Goal: Task Accomplishment & Management: Complete application form

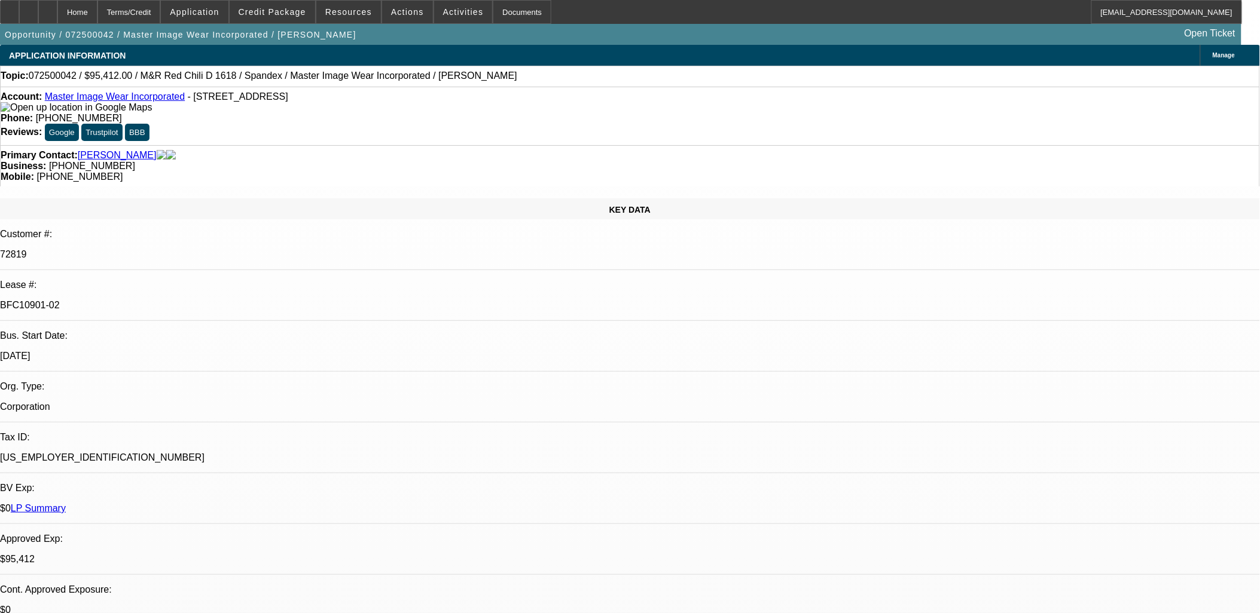
select select "0"
select select "0.1"
select select "0"
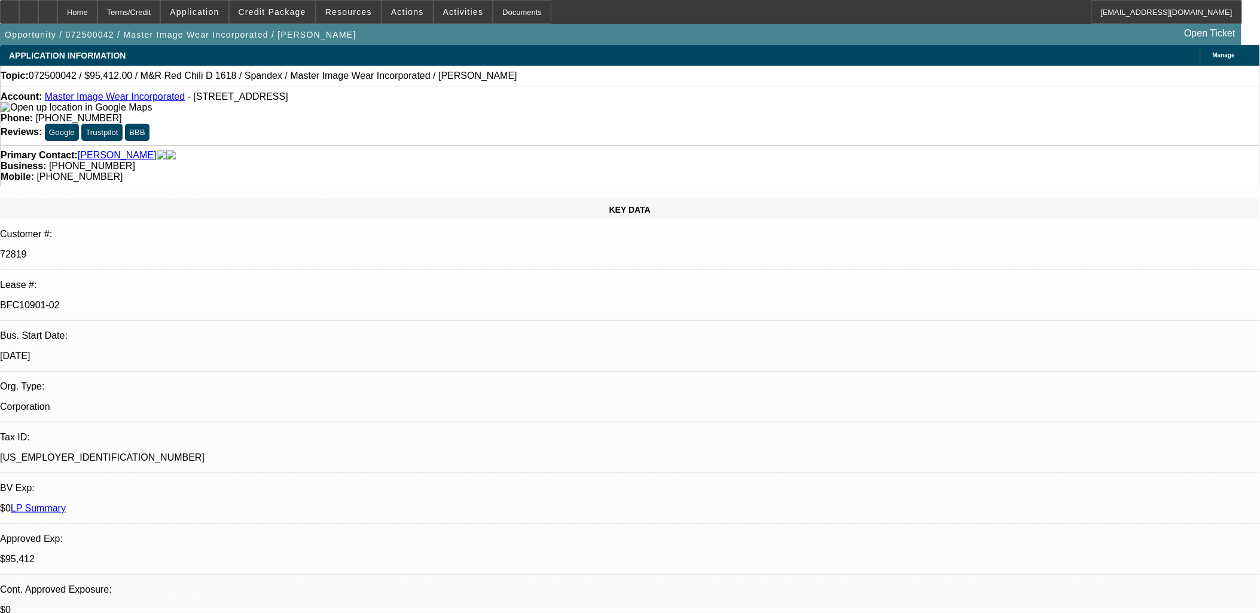
select select "0.1"
select select "0"
select select "0.1"
select select "0"
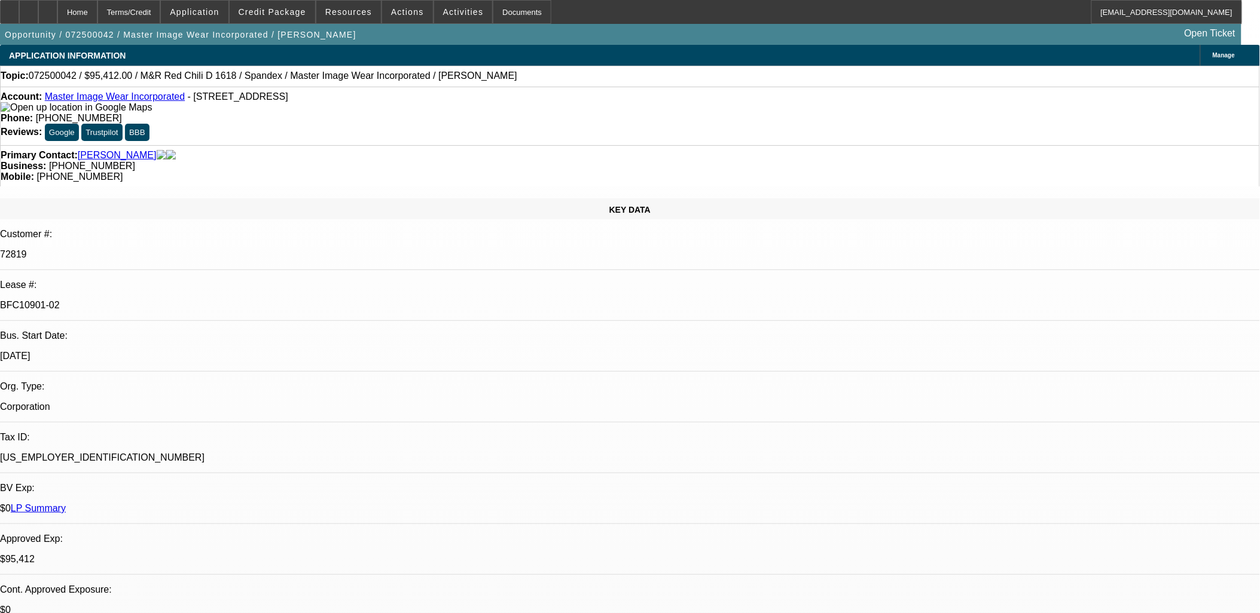
select select "0"
select select "0.1"
select select "1"
select select "4"
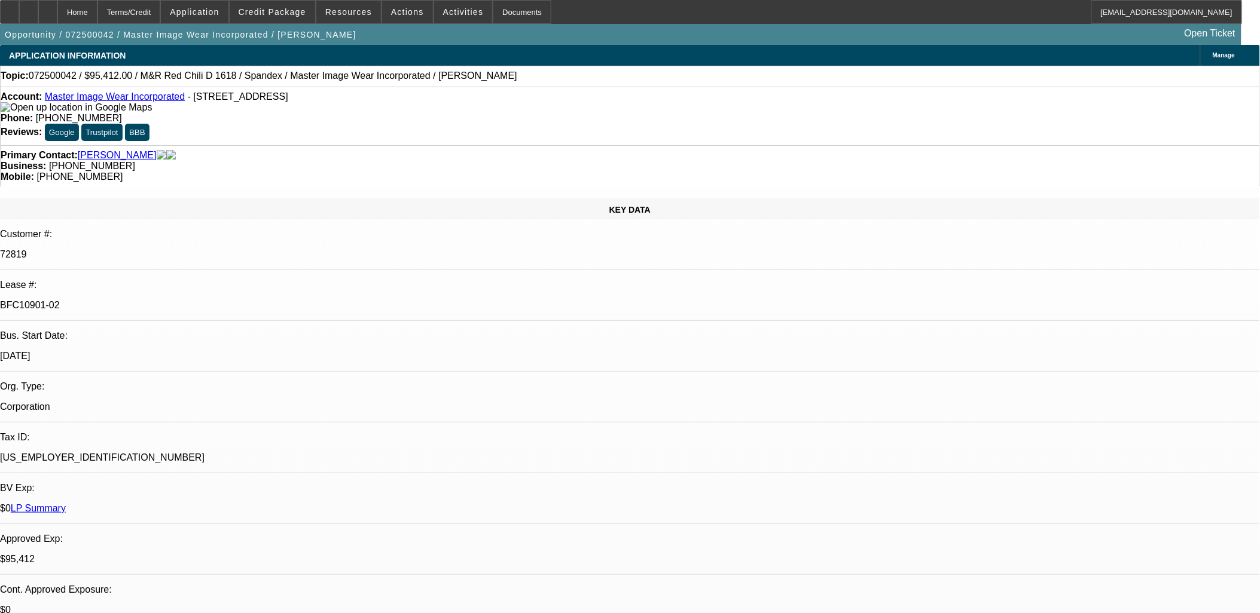
select select "1"
select select "4"
select select "1"
select select "3"
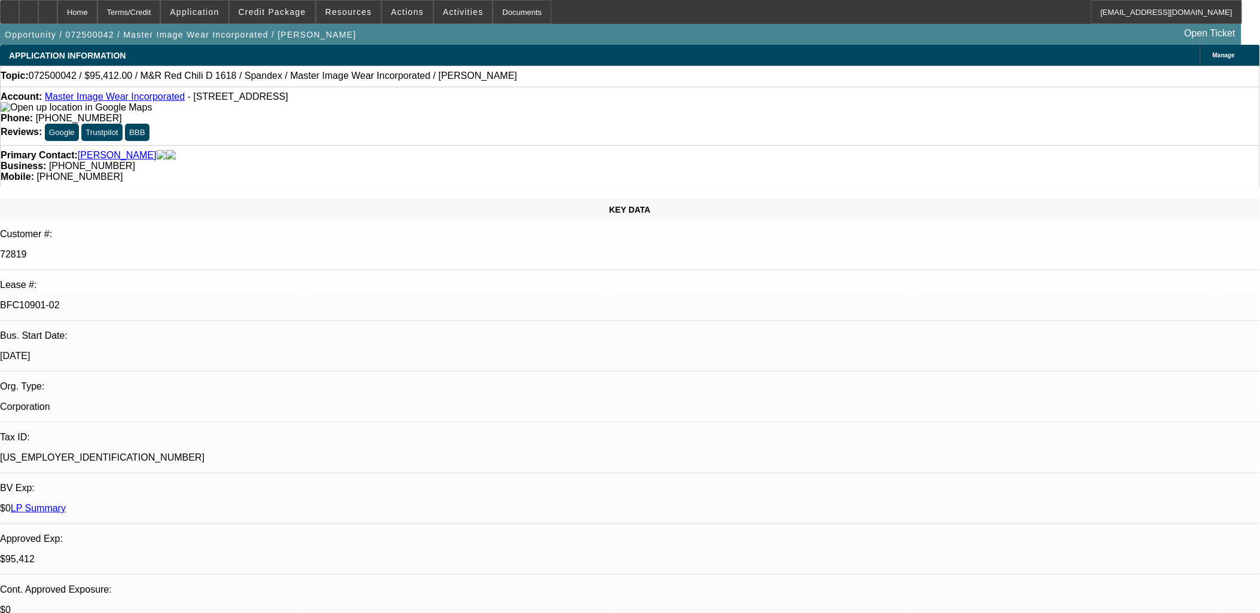
select select "4"
select select "1"
select select "3"
select select "4"
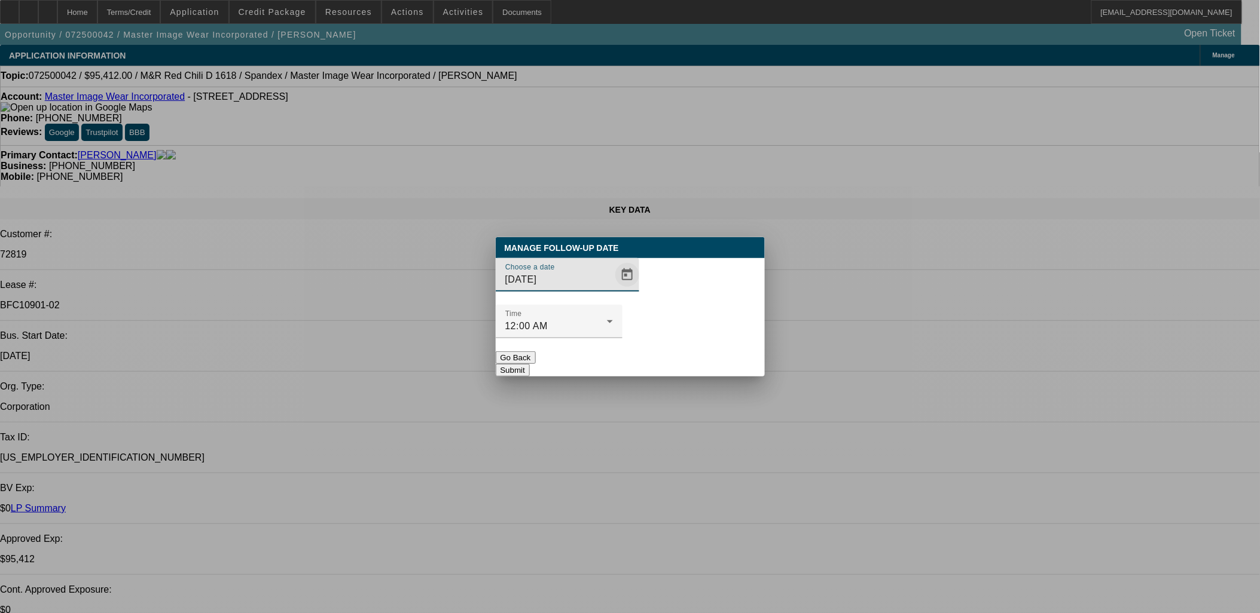
click at [613, 289] on span "Open calendar" at bounding box center [627, 275] width 29 height 29
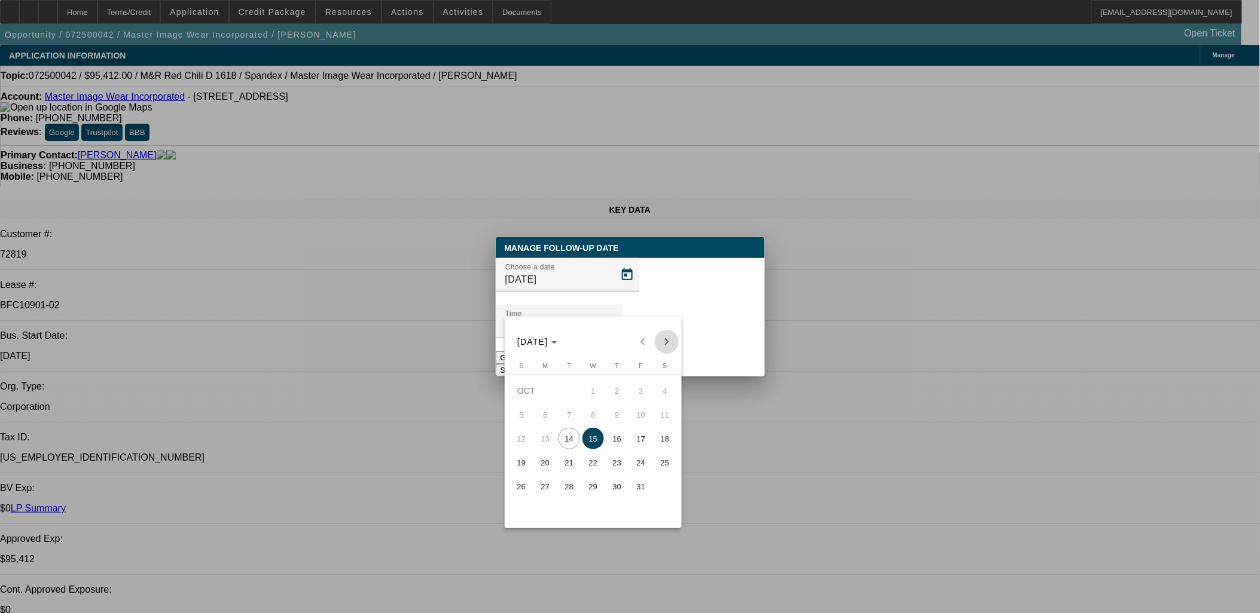
click at [666, 347] on span "Next month" at bounding box center [667, 342] width 24 height 24
click at [621, 439] on span "13" at bounding box center [617, 439] width 22 height 22
type input "11/13/2025"
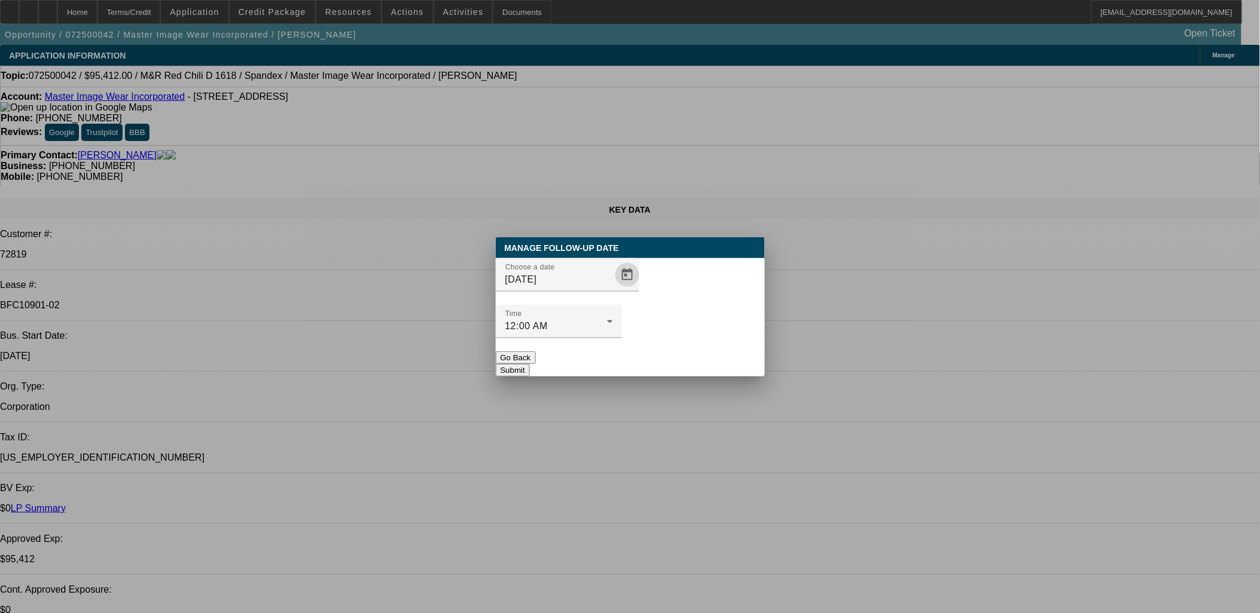
click at [530, 364] on button "Submit" at bounding box center [513, 370] width 34 height 13
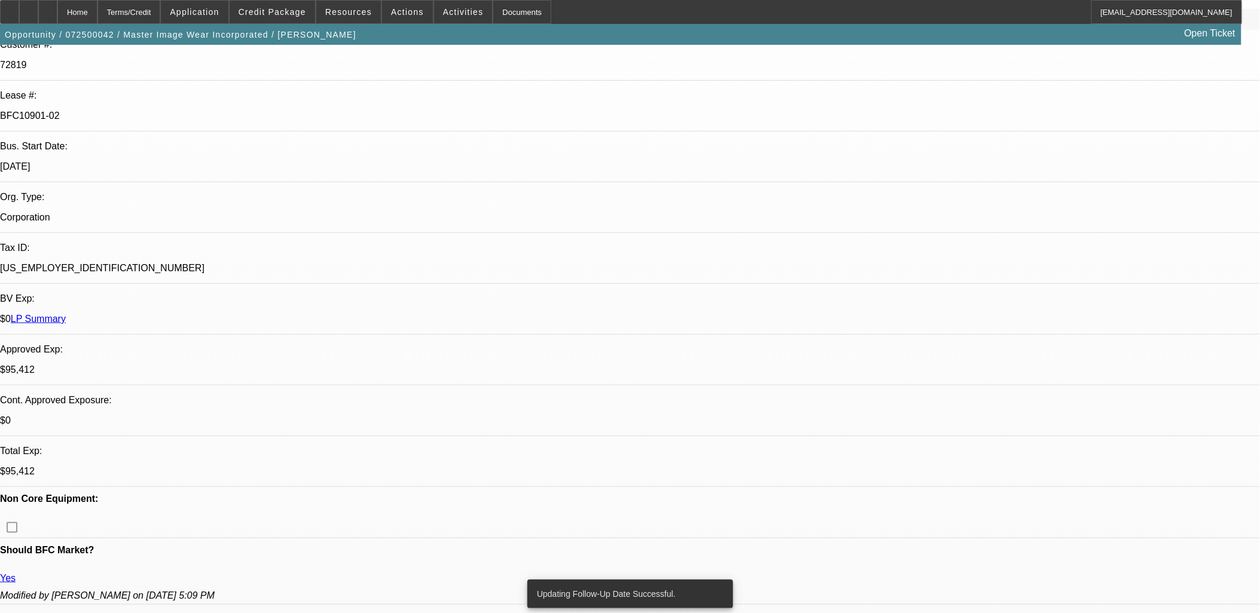
scroll to position [265, 0]
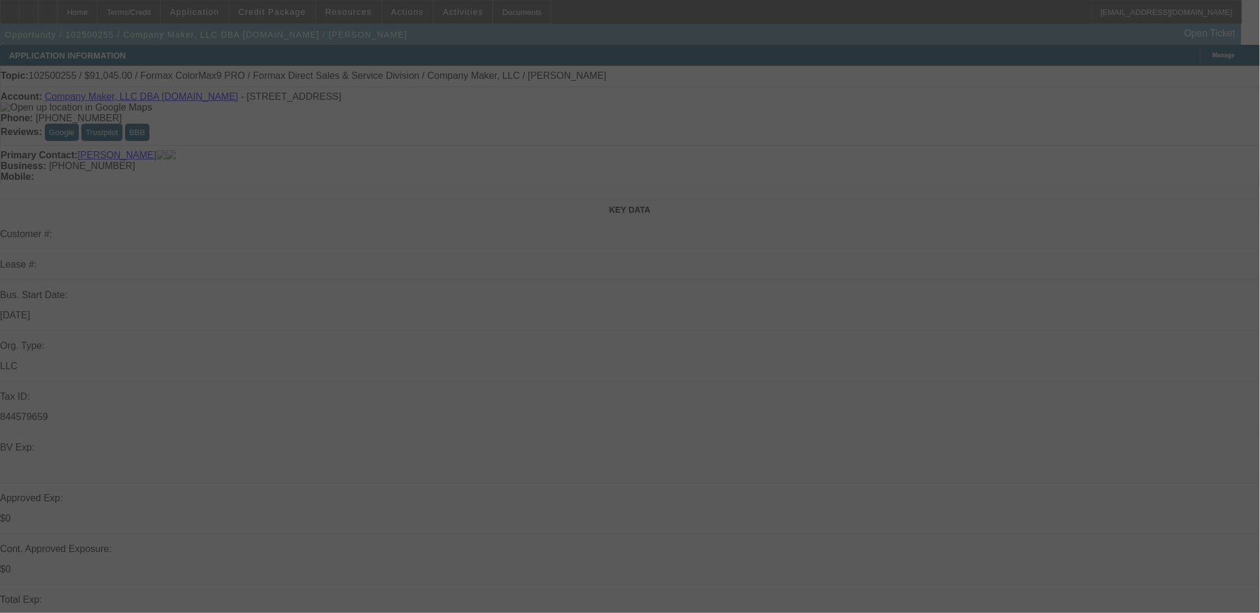
select select "0"
select select "0.1"
select select "0"
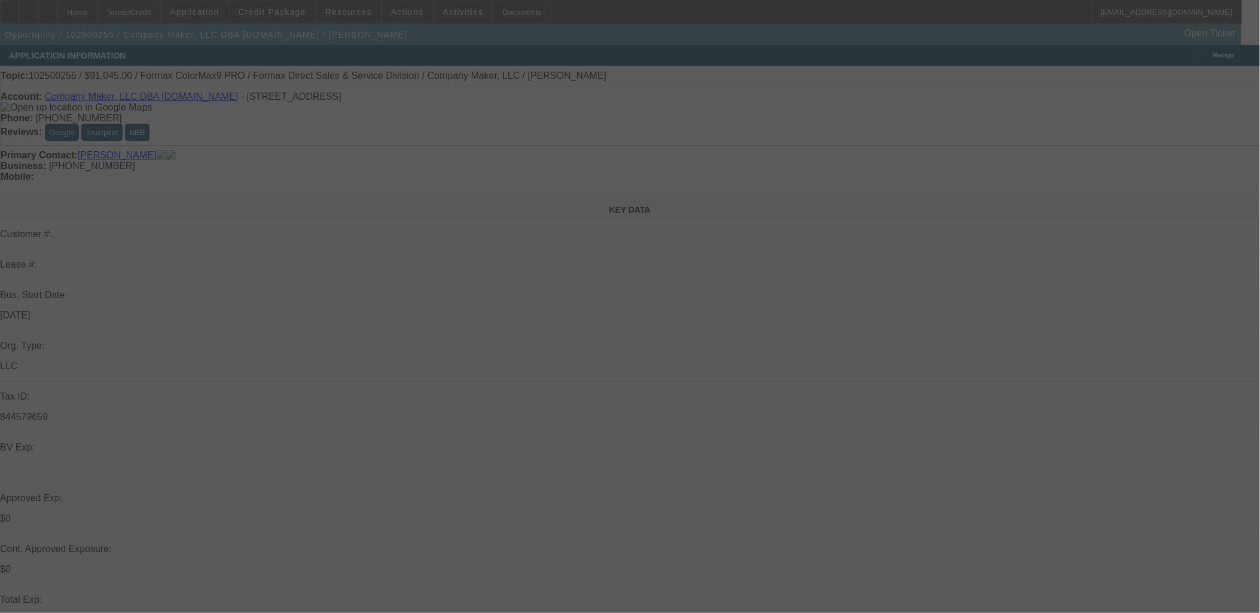
select select "0.1"
select select "0"
select select "0.1"
select select "0"
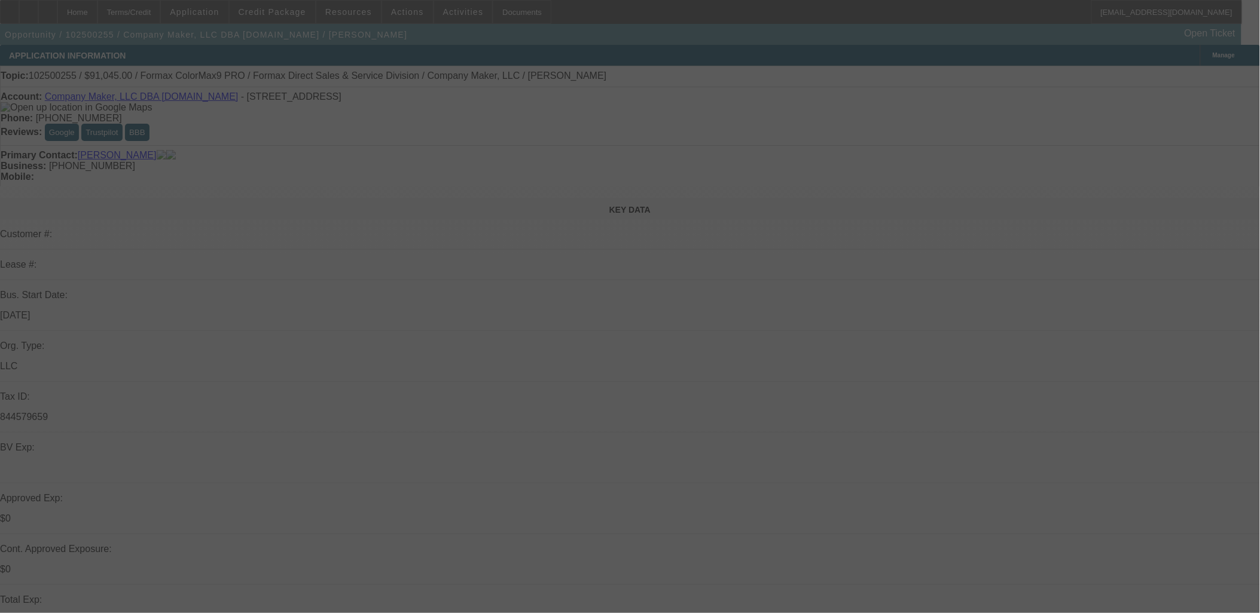
select select "0"
select select "0.1"
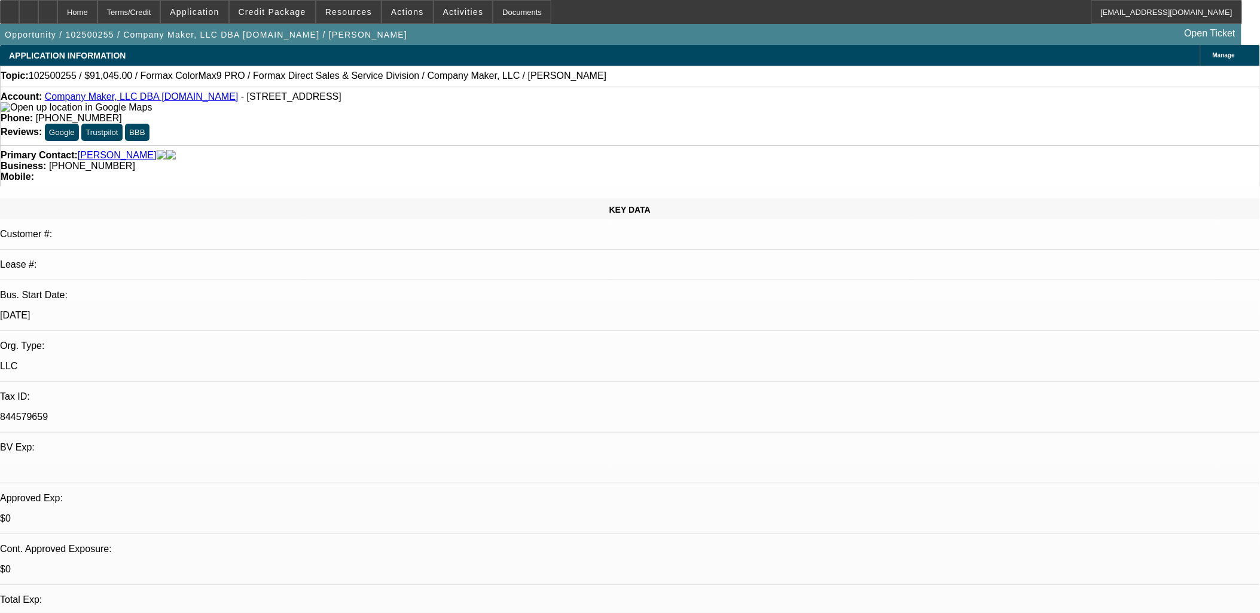
select select "1"
select select "3"
select select "4"
select select "1"
select select "2"
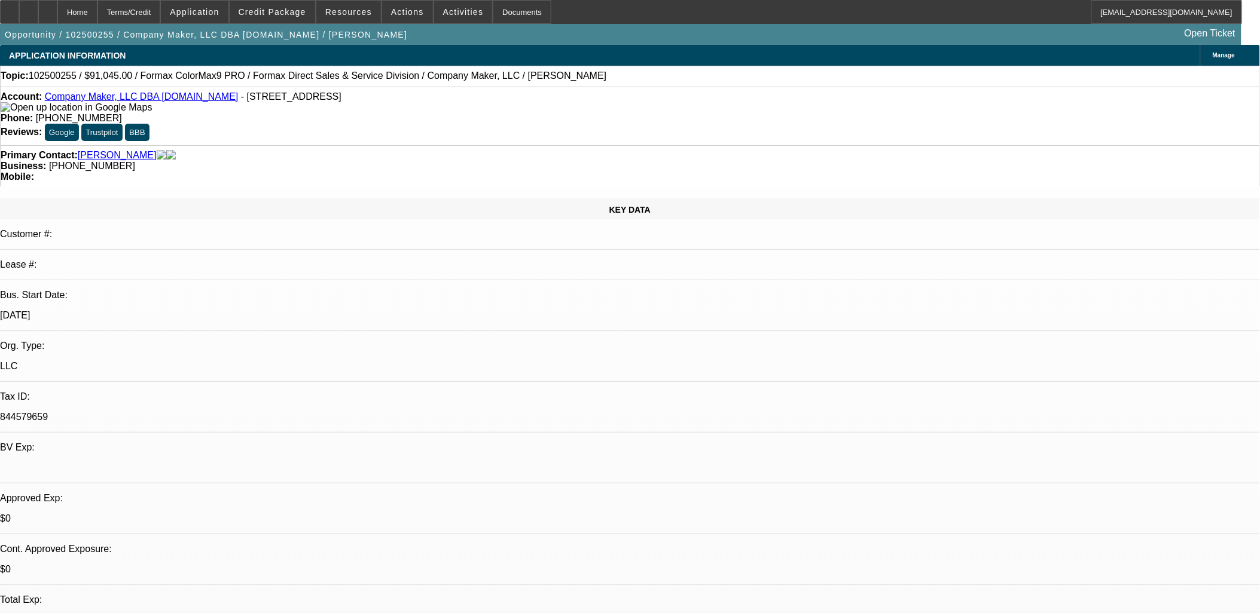
select select "4"
select select "1"
select select "2"
select select "4"
select select "1"
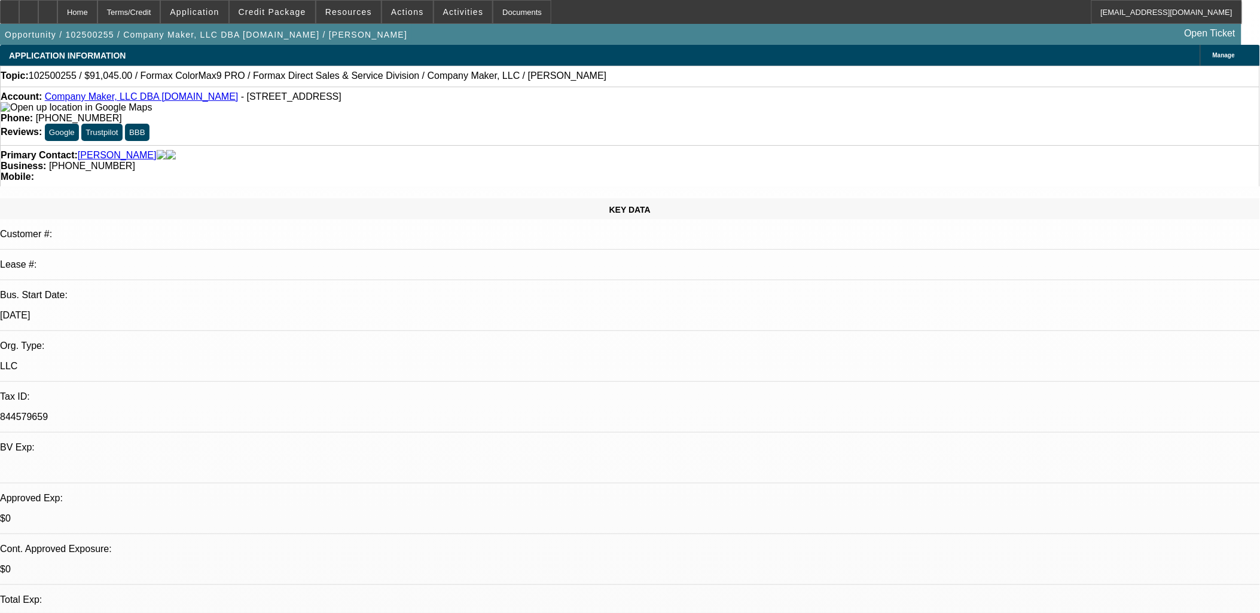
select select "2"
select select "4"
click at [387, 20] on span at bounding box center [407, 12] width 51 height 29
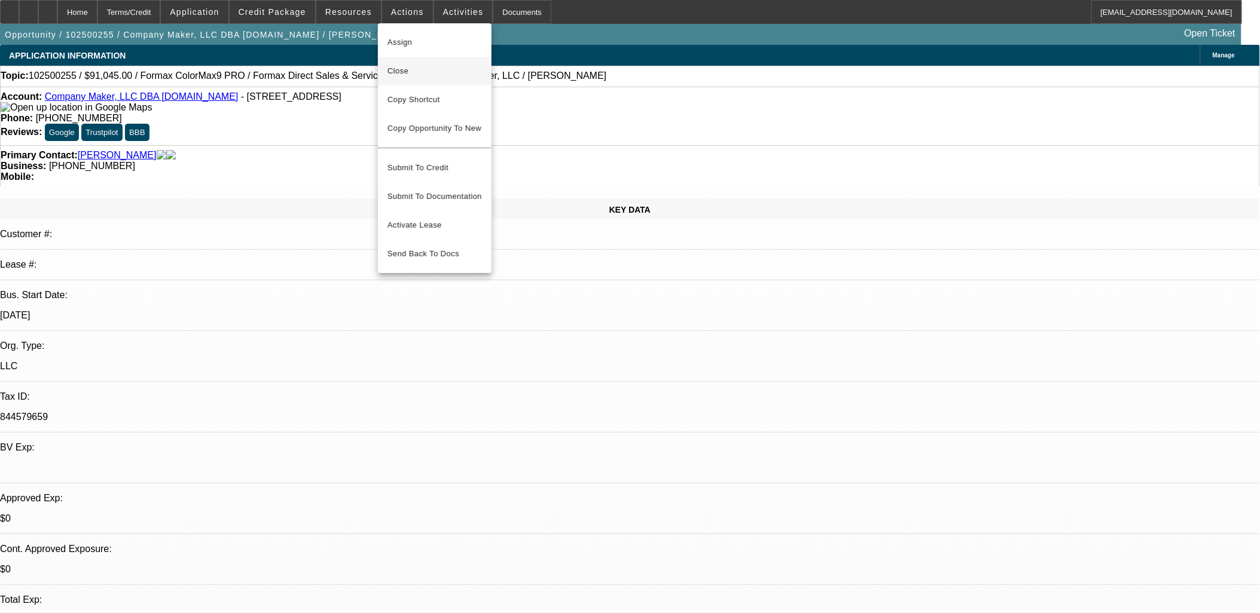
click at [415, 77] on span "Close" at bounding box center [434, 71] width 94 height 14
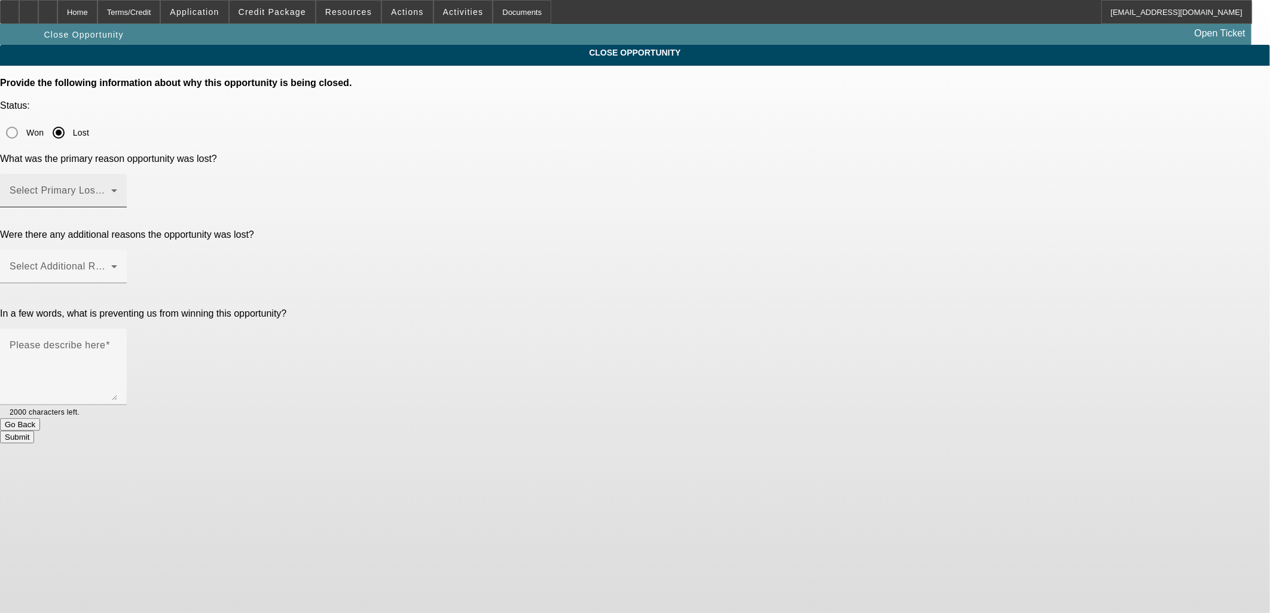
click at [111, 188] on span at bounding box center [61, 195] width 102 height 14
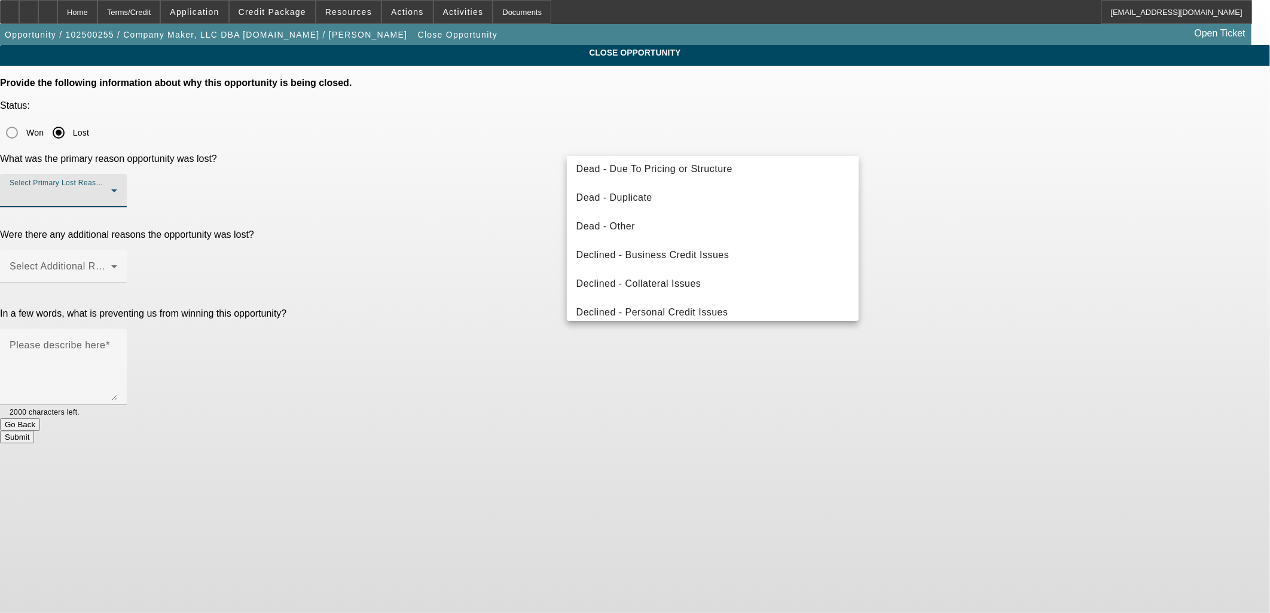
scroll to position [133, 0]
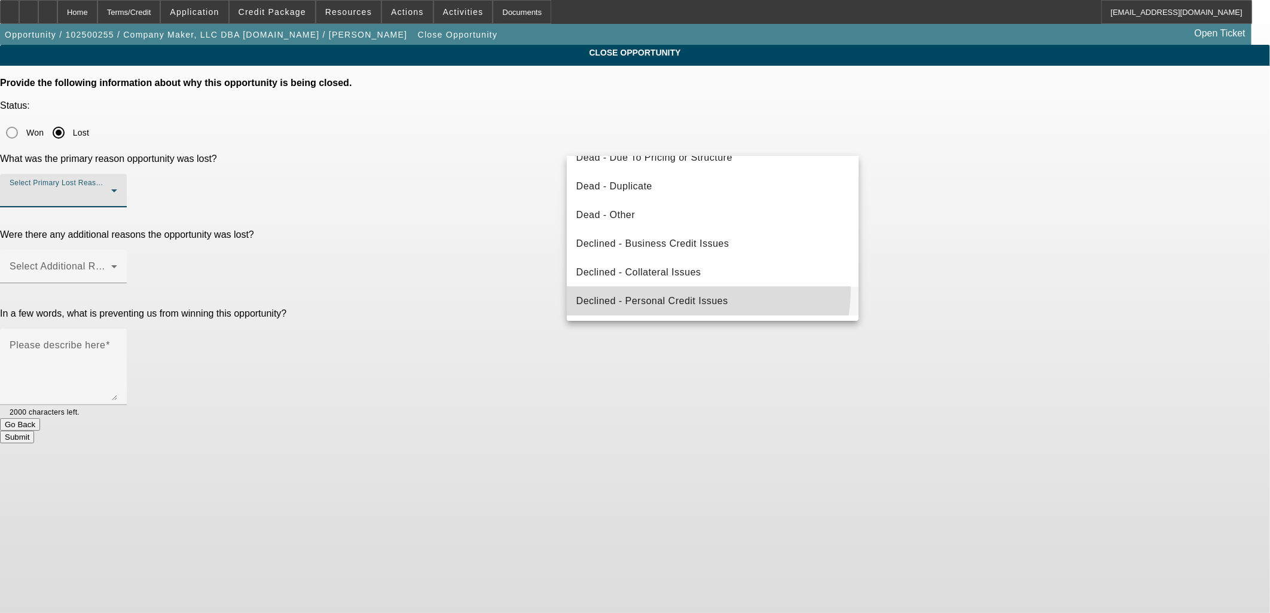
click at [665, 288] on mat-option "Declined - Personal Credit Issues" at bounding box center [713, 301] width 292 height 29
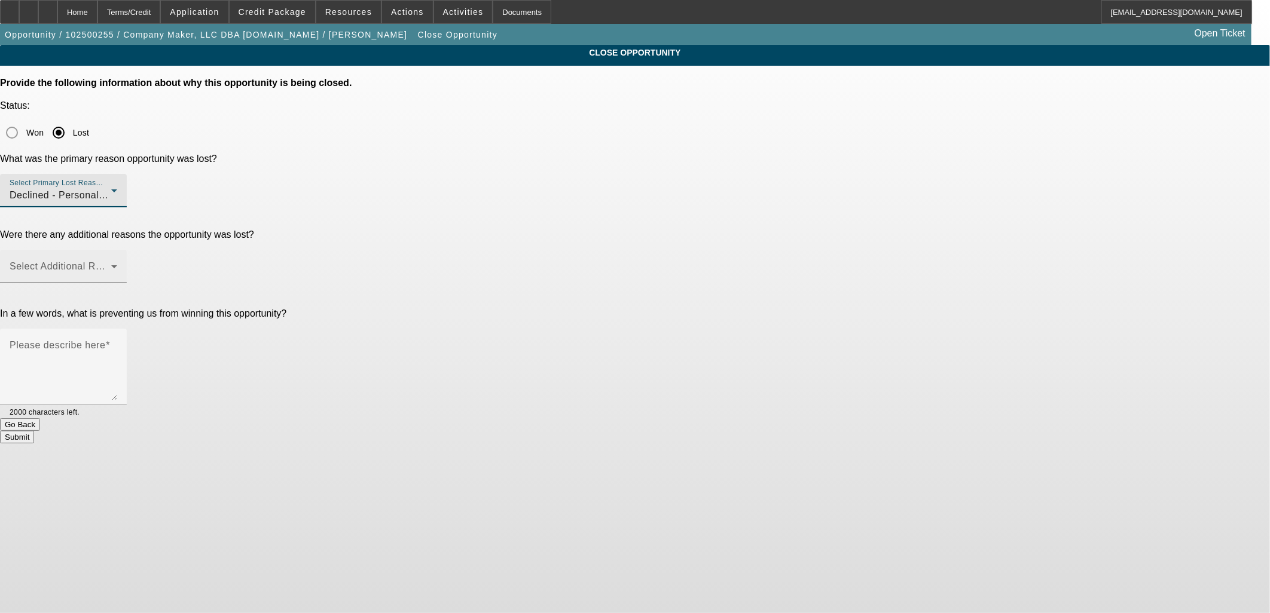
click at [111, 264] on span at bounding box center [61, 271] width 102 height 14
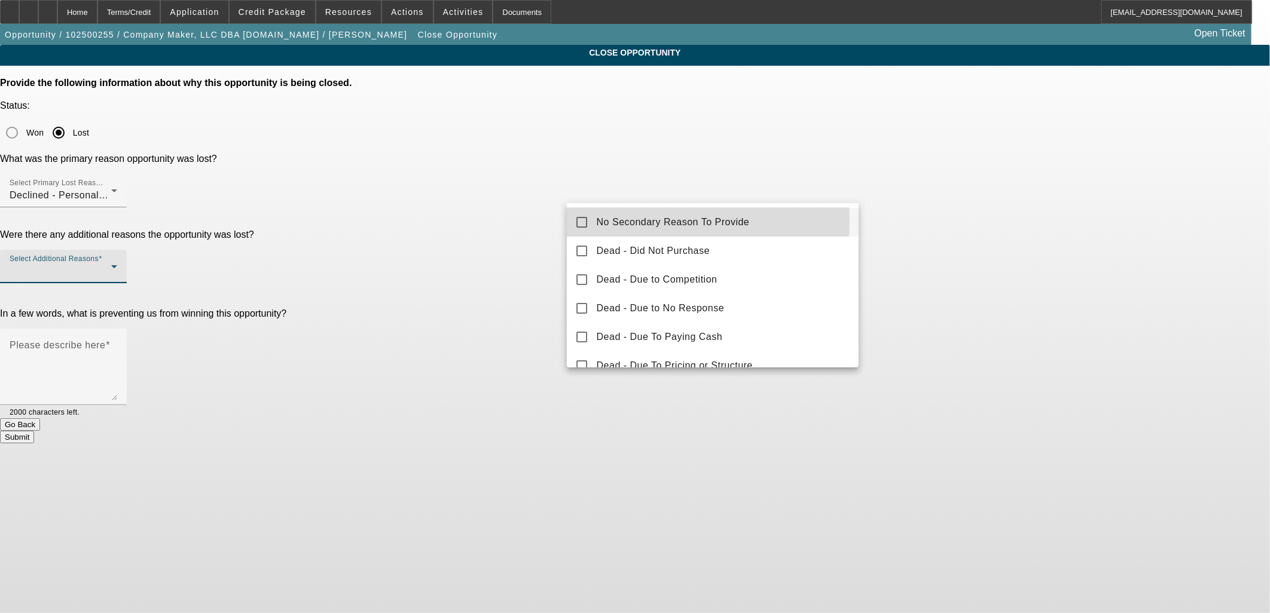
click at [630, 220] on span "No Secondary Reason To Provide" at bounding box center [673, 222] width 153 height 14
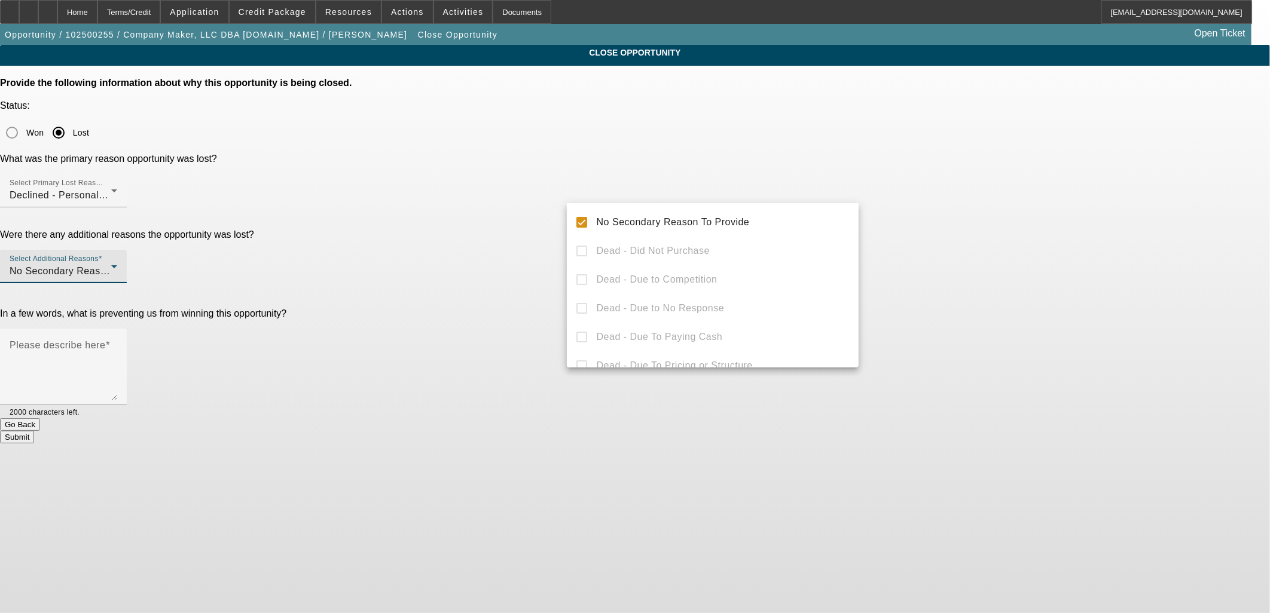
click at [546, 214] on div at bounding box center [635, 306] width 1270 height 613
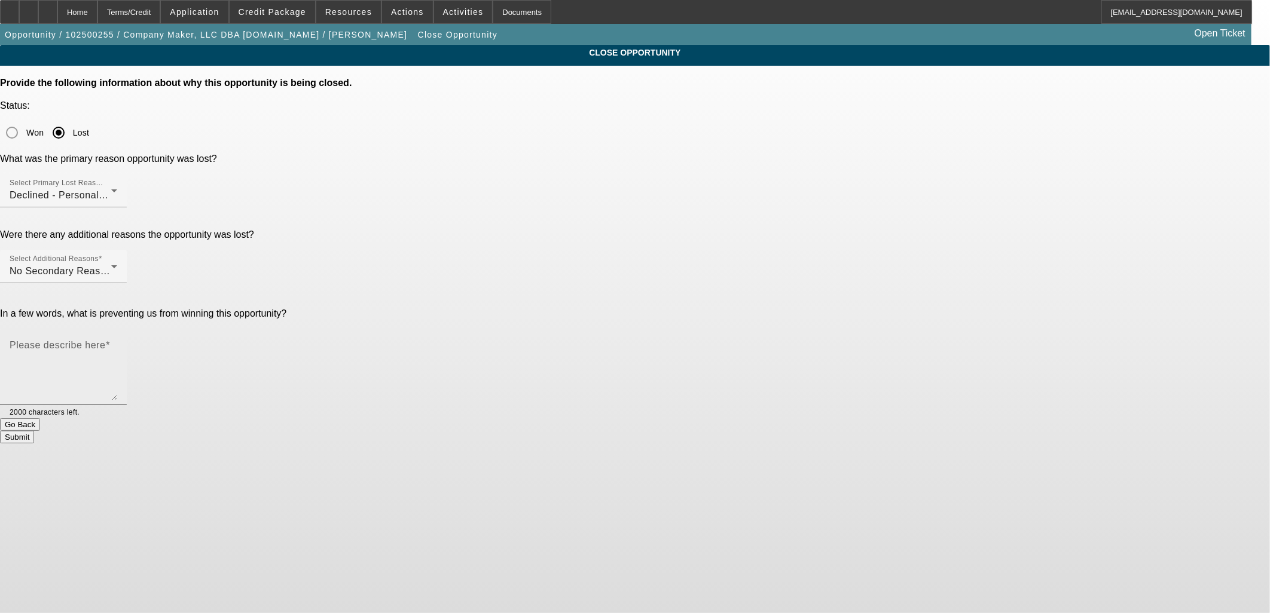
click at [105, 340] on mat-label "Please describe here" at bounding box center [58, 345] width 96 height 10
click at [117, 343] on textarea "Please describe here" at bounding box center [64, 371] width 108 height 57
click at [163, 266] on span "No Secondary Reason To Provide" at bounding box center [86, 271] width 153 height 10
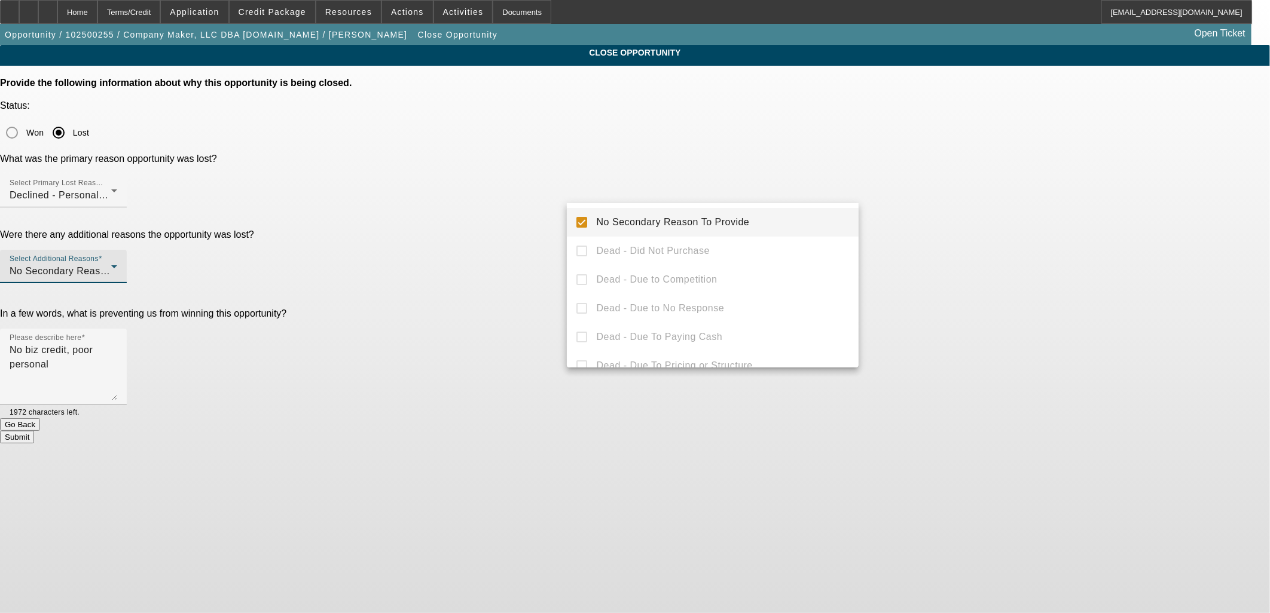
click at [621, 222] on span "No Secondary Reason To Provide" at bounding box center [673, 222] width 153 height 14
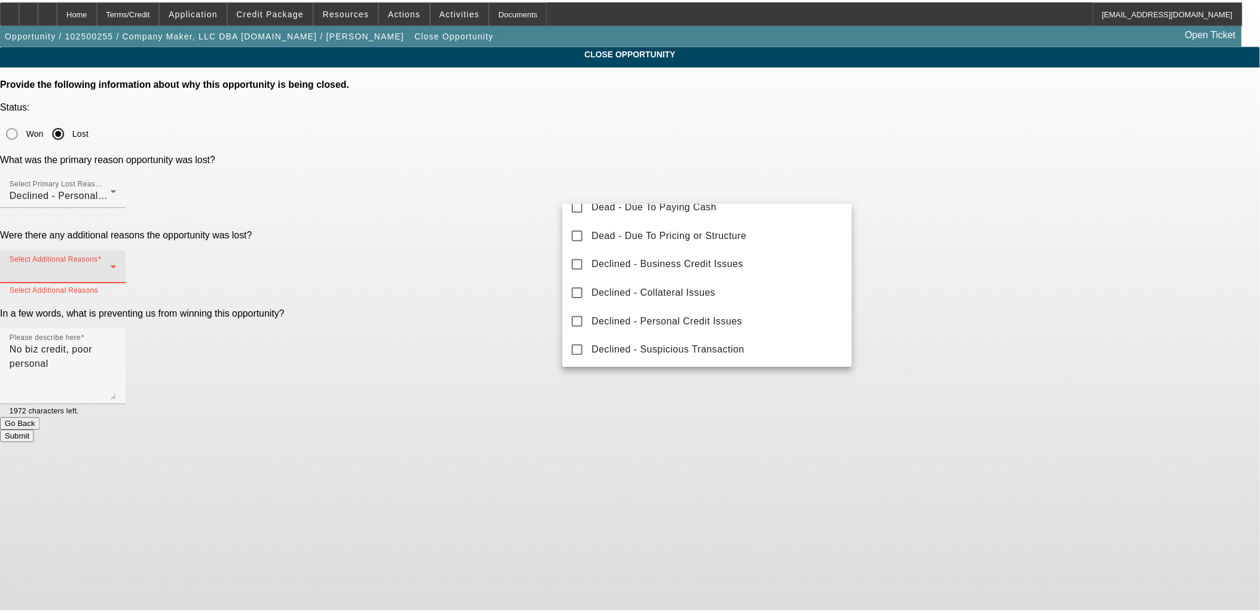
scroll to position [132, 0]
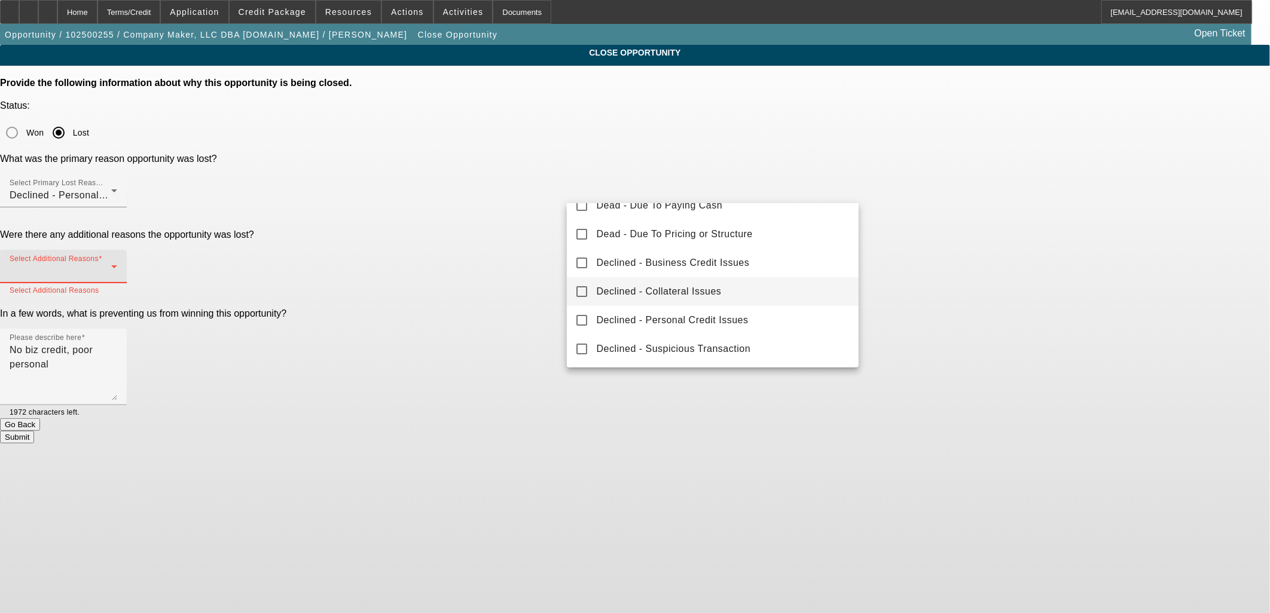
click at [640, 287] on span "Declined - Collateral Issues" at bounding box center [659, 292] width 125 height 14
click at [491, 263] on div at bounding box center [635, 306] width 1270 height 613
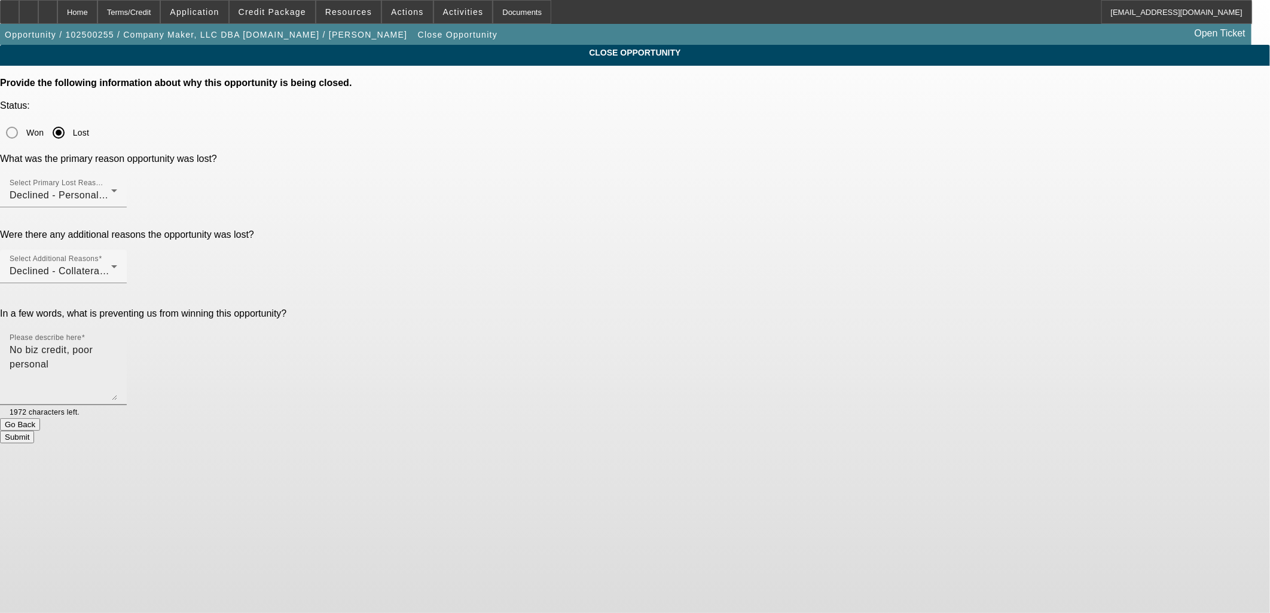
click at [117, 343] on textarea "No biz credit, poor personal" at bounding box center [64, 371] width 108 height 57
type textarea "No biz credit, poor personal, non-core collateral"
click at [34, 431] on button "Submit" at bounding box center [17, 437] width 34 height 13
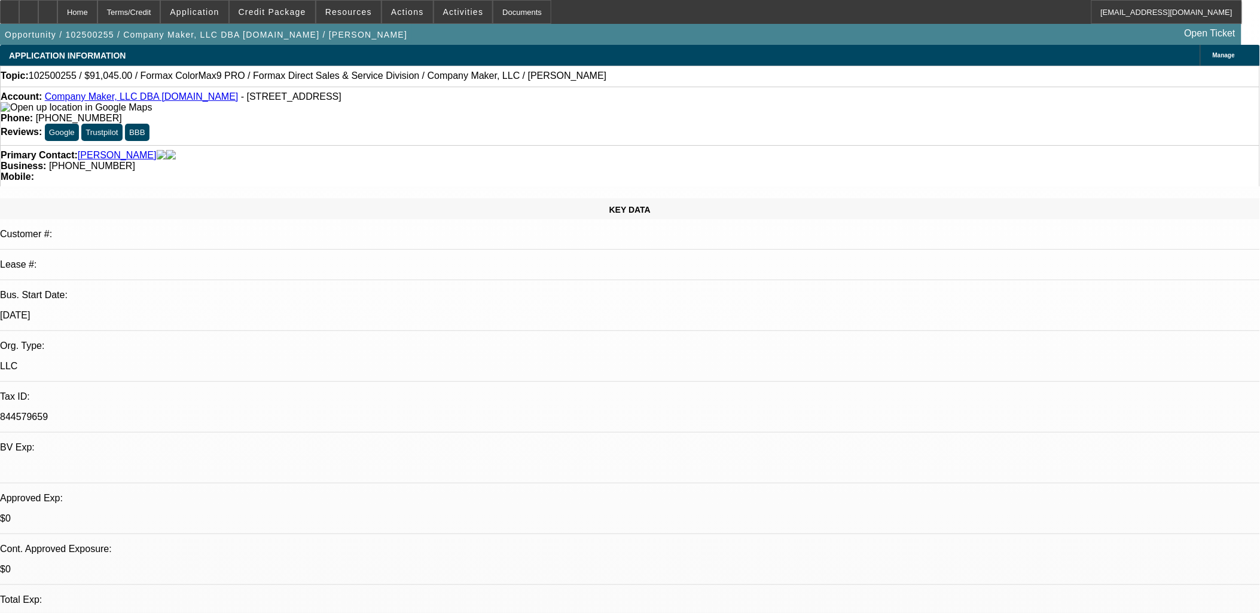
select select "0"
select select "0.1"
select select "0"
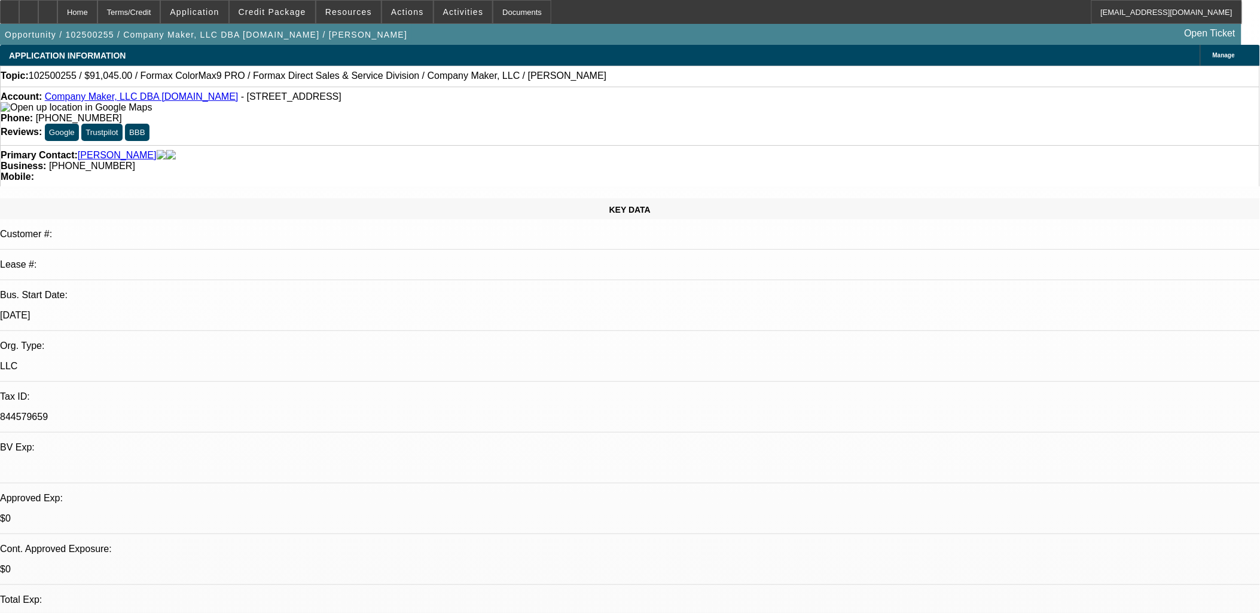
select select "0.1"
select select "0"
select select "0.1"
select select "0"
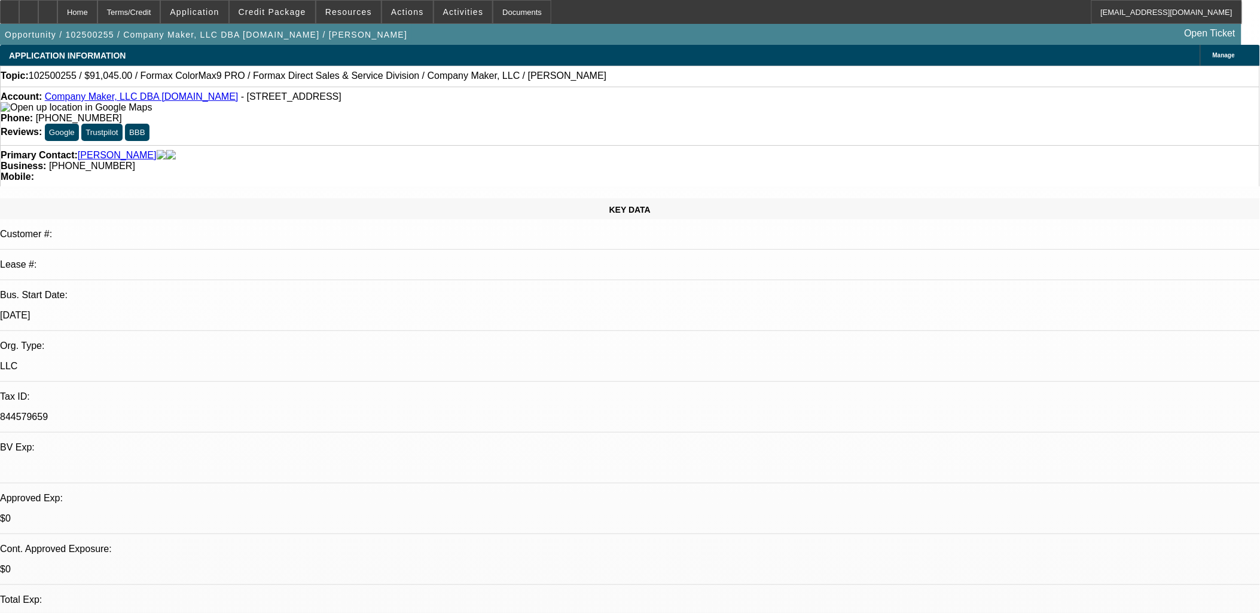
select select "0"
select select "0.1"
select select "1"
select select "3"
select select "4"
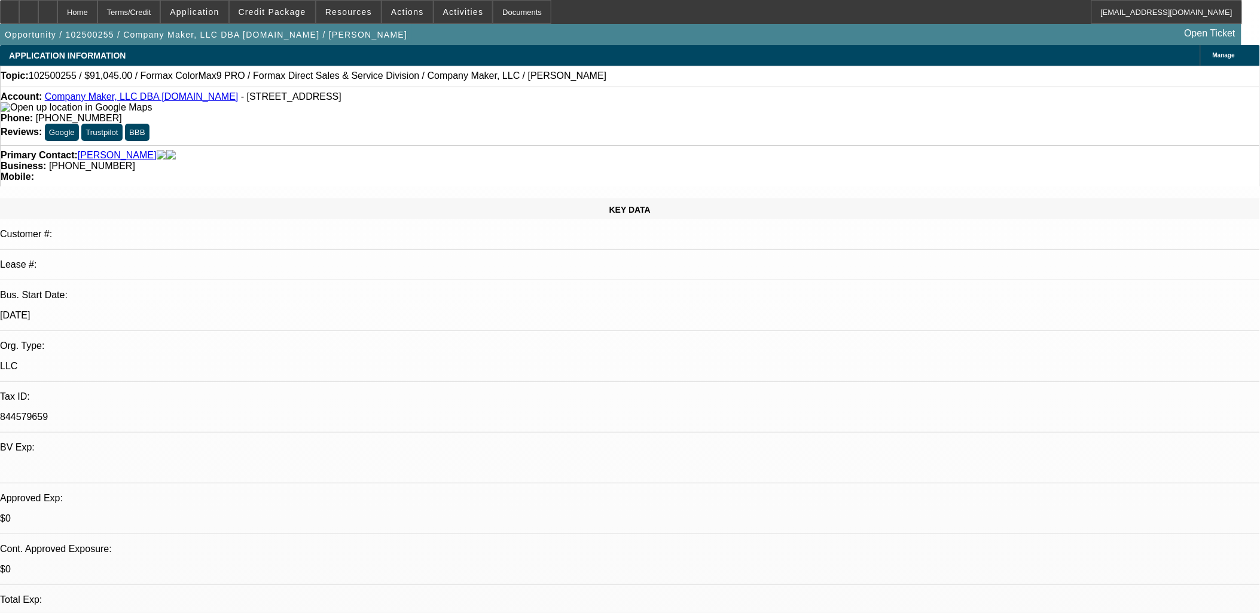
select select "1"
select select "2"
select select "4"
select select "1"
select select "2"
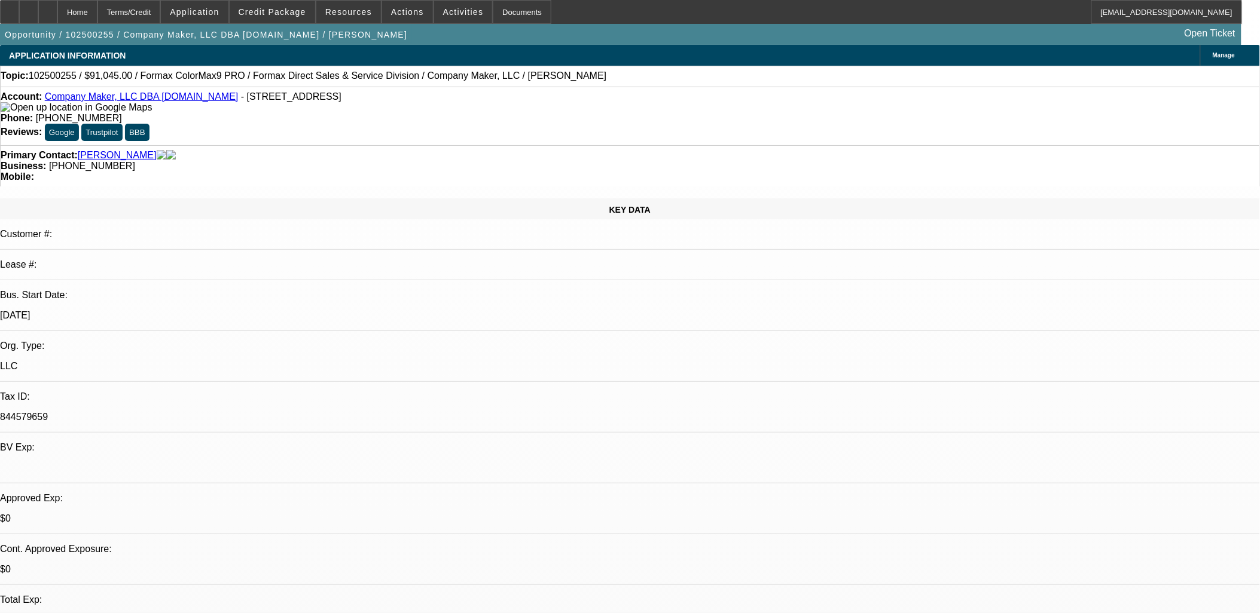
select select "4"
select select "1"
select select "2"
select select "4"
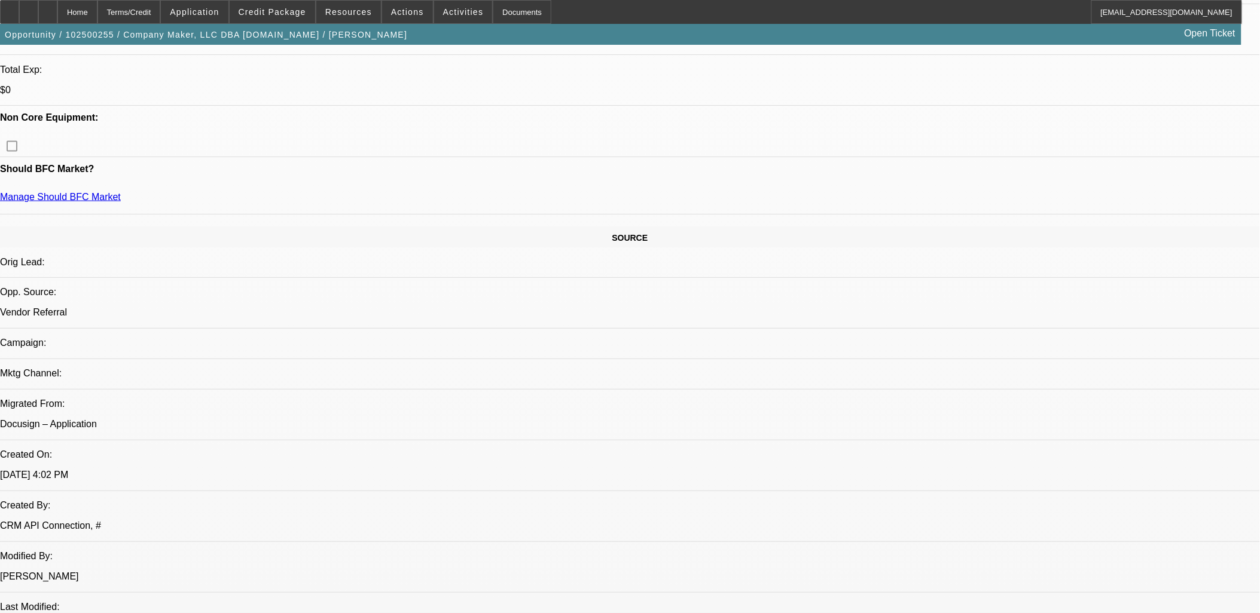
scroll to position [531, 0]
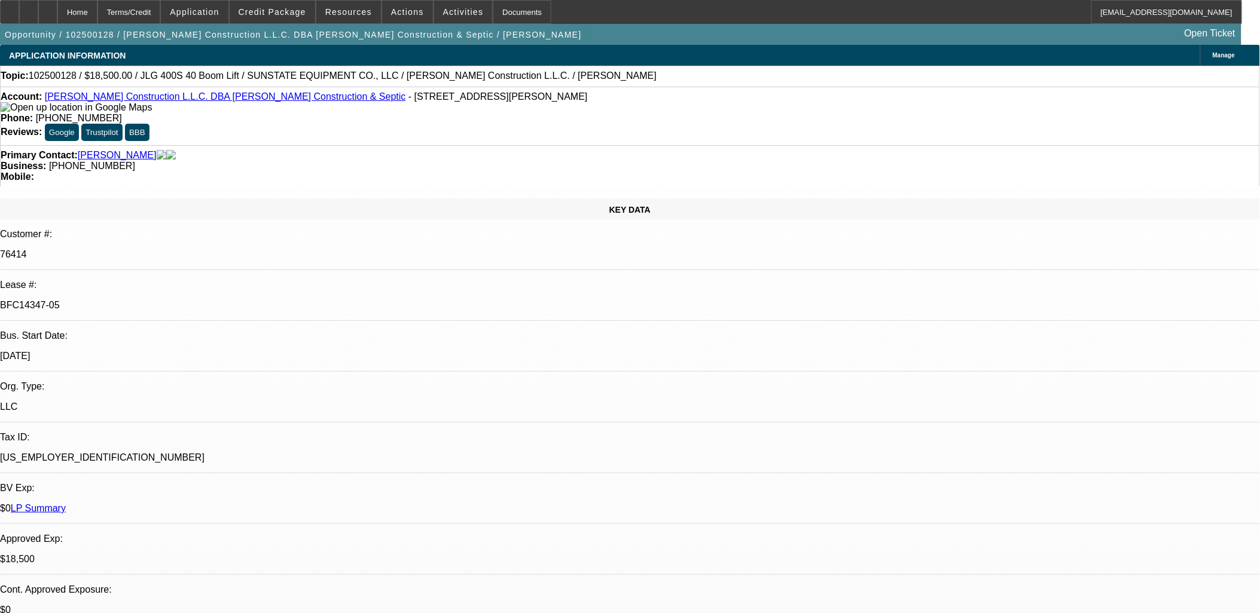
select select "0"
select select "2"
select select "0"
select select "2"
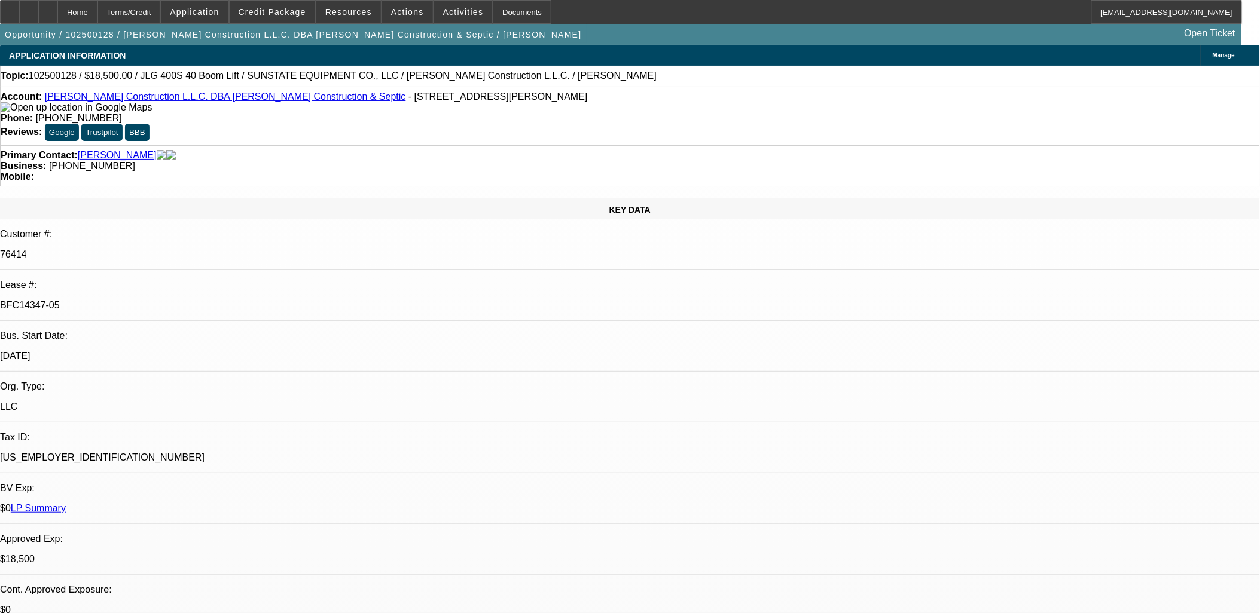
select select "0"
select select "2"
select select "0"
select select "1"
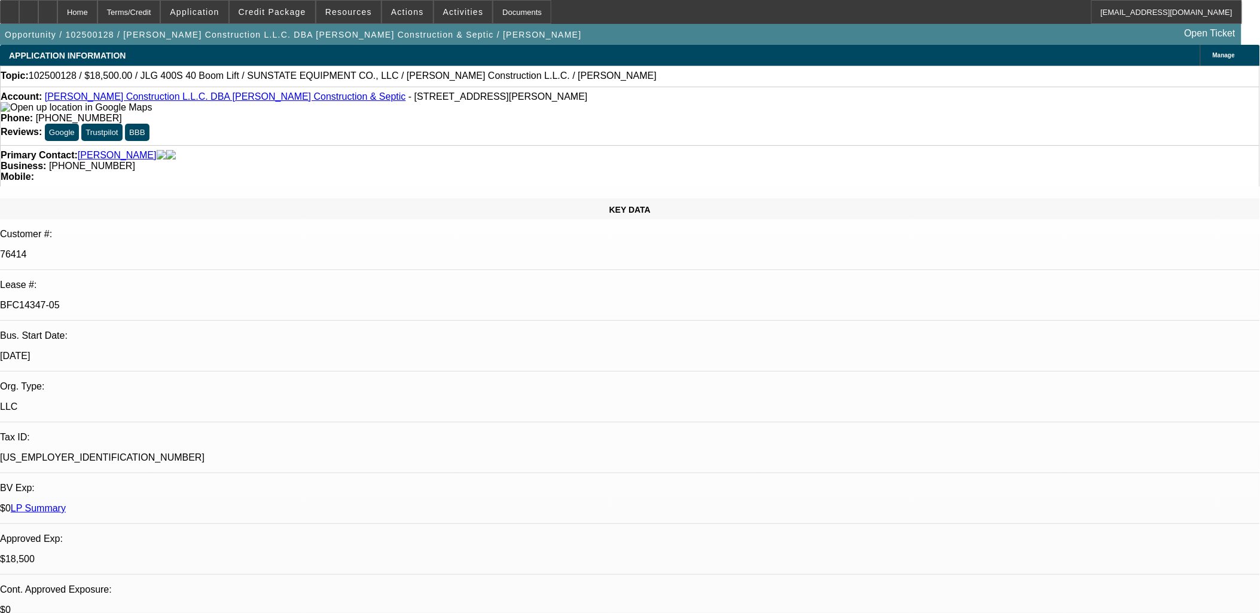
select select "2"
select select "6"
select select "1"
select select "2"
select select "6"
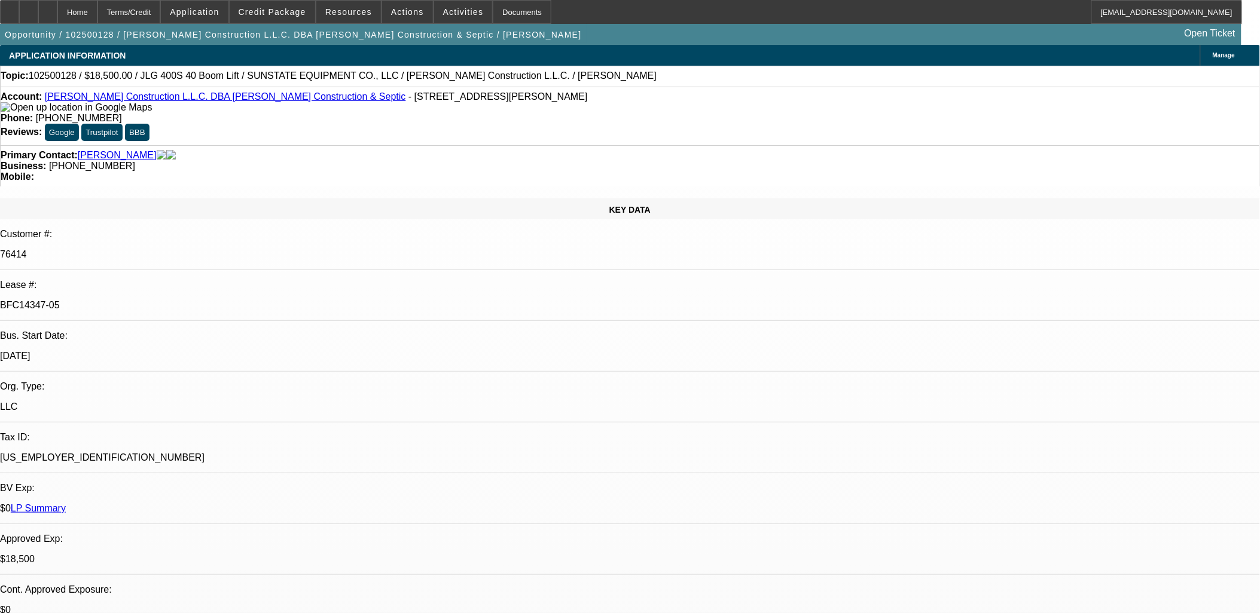
select select "1"
select select "2"
select select "6"
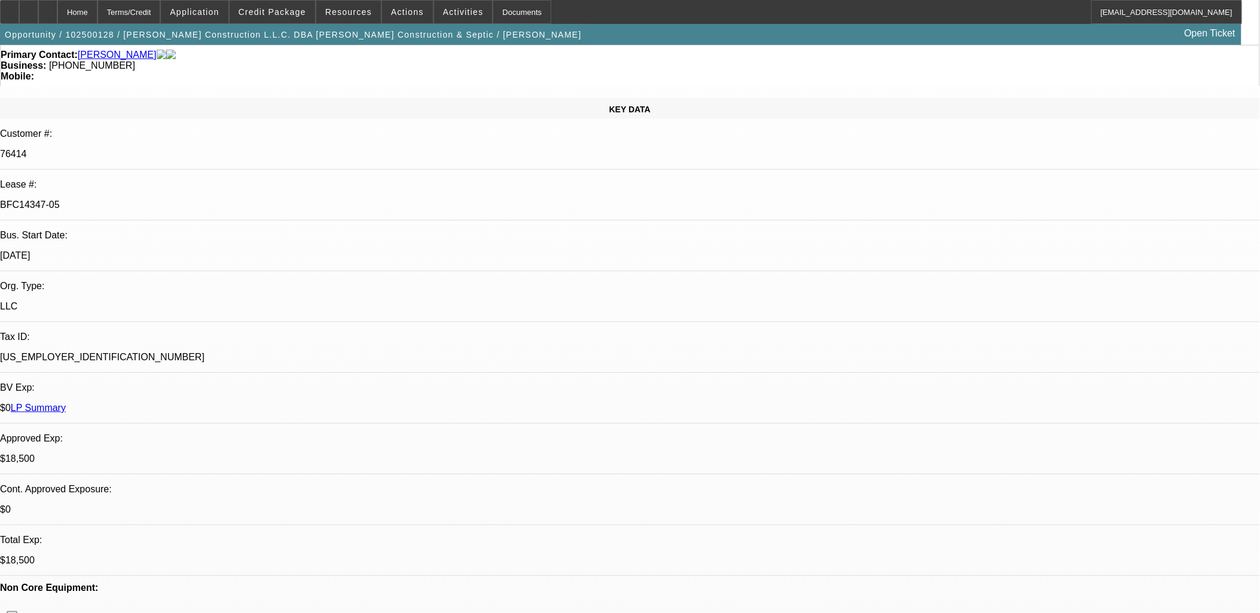
scroll to position [133, 0]
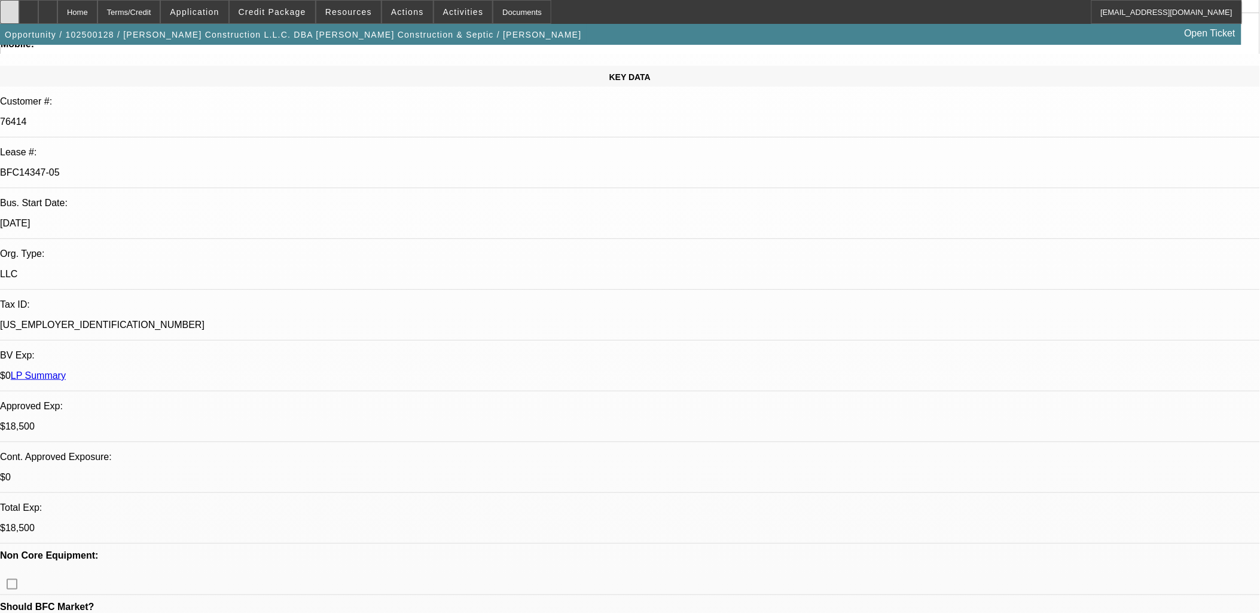
click at [10, 8] on icon at bounding box center [10, 8] width 0 height 0
click at [57, 8] on div at bounding box center [47, 12] width 19 height 24
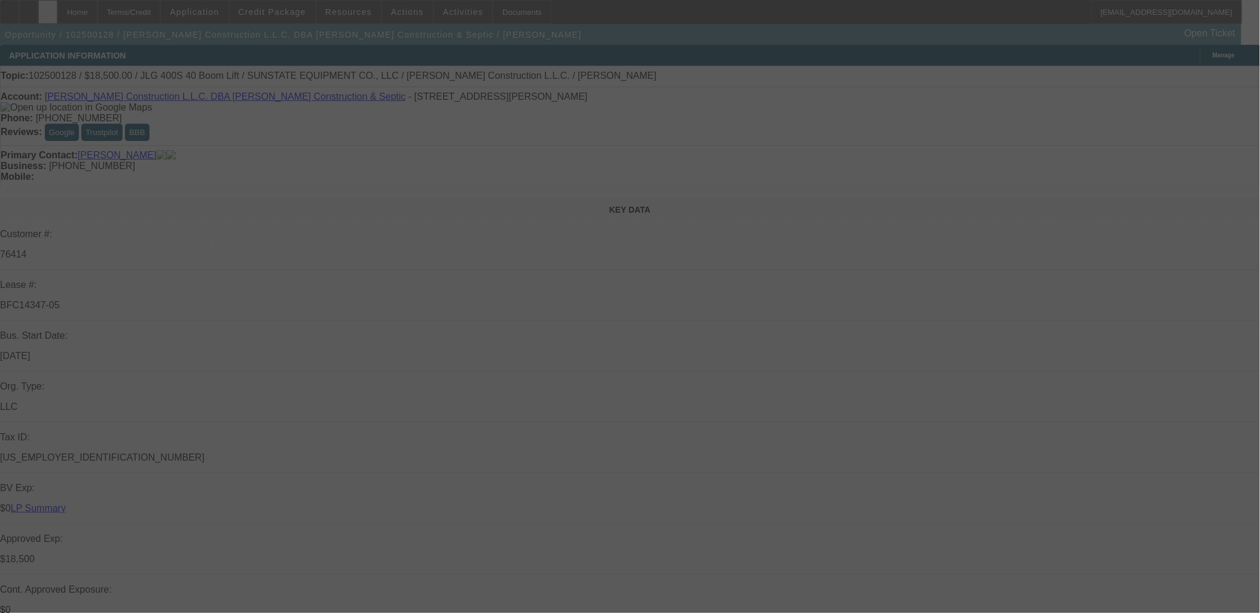
select select "0"
select select "2"
select select "0"
select select "6"
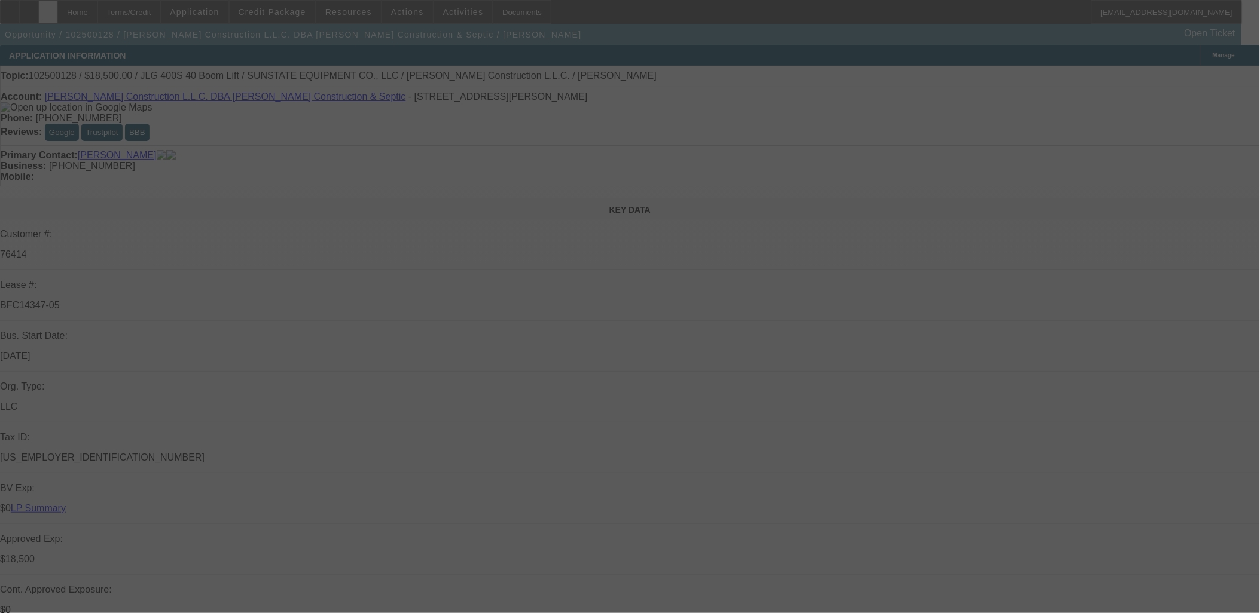
select select "0"
select select "2"
select select "0"
select select "6"
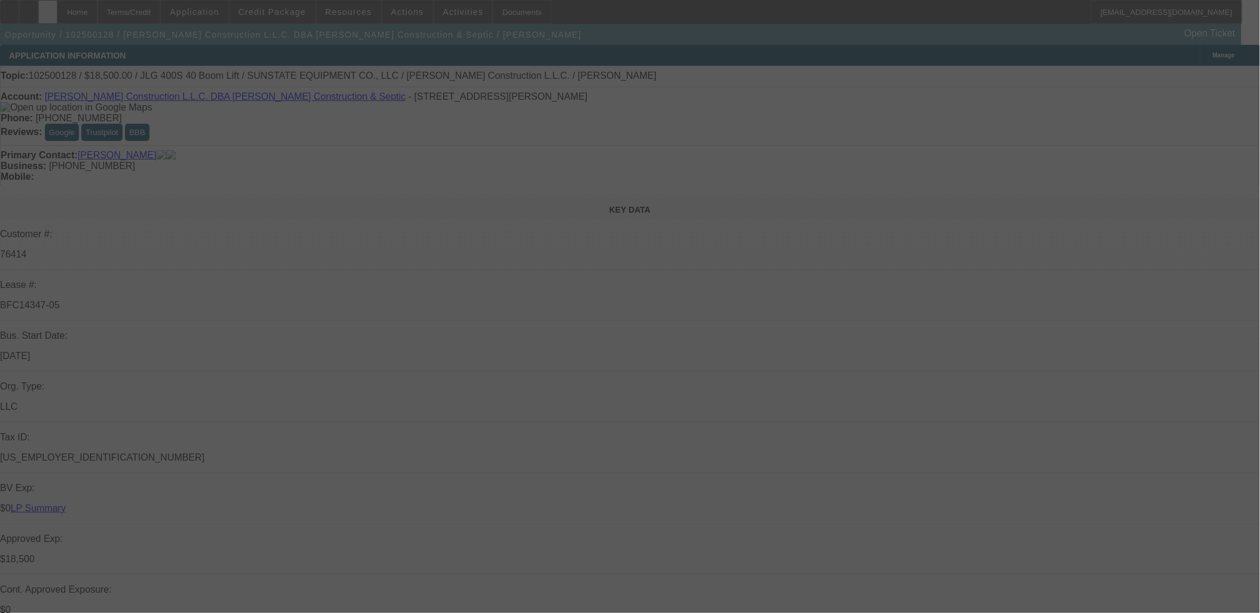
select select "0"
select select "2"
select select "0"
select select "6"
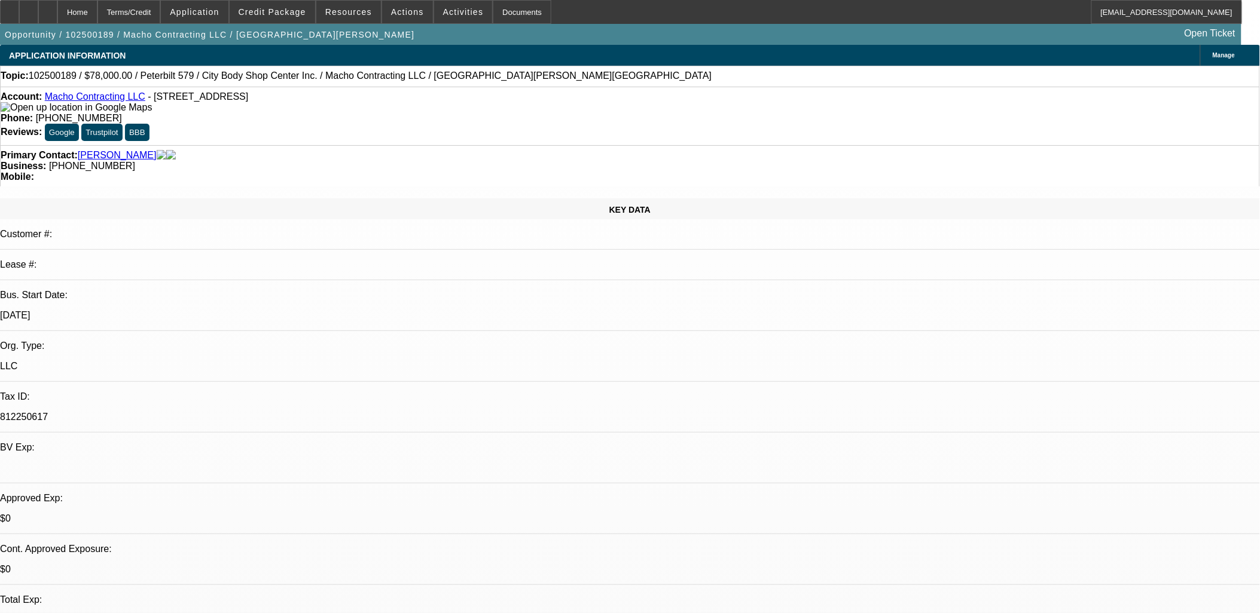
select select "0"
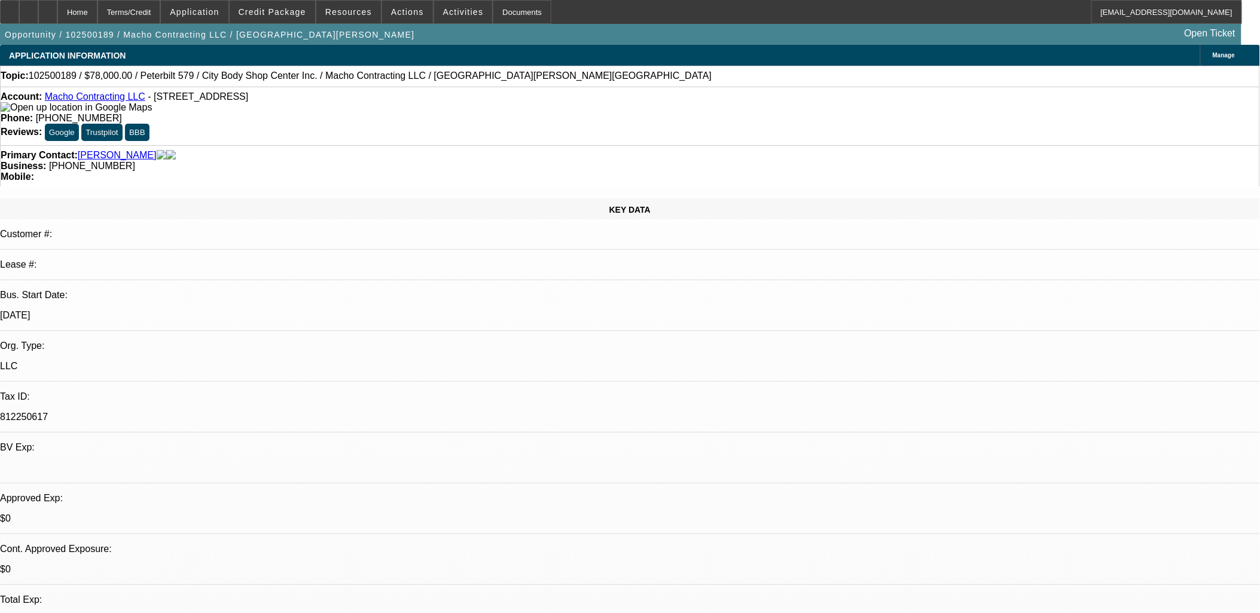
select select "0"
select select "1"
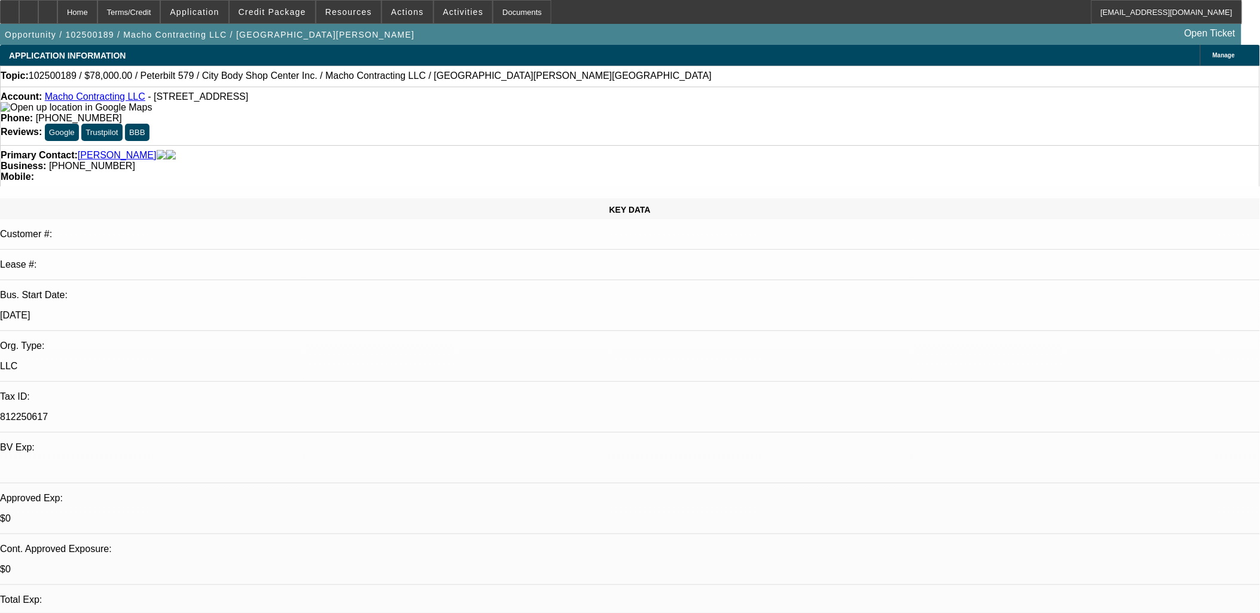
select select "2"
select select "6"
select select "1"
select select "2"
select select "6"
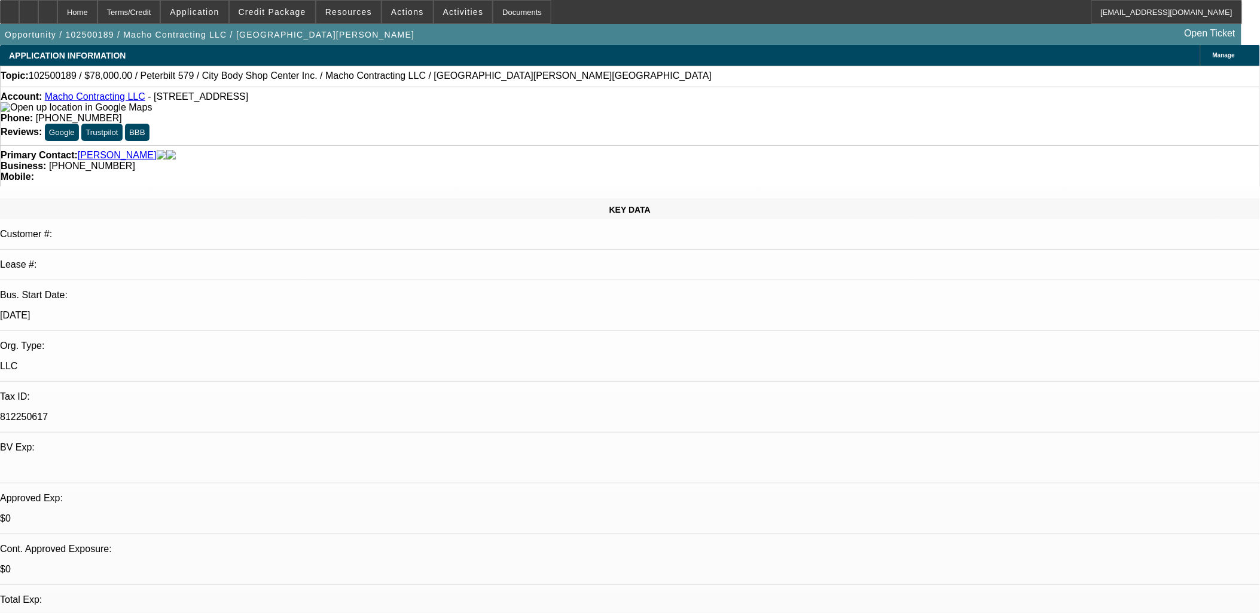
select select "1"
select select "2"
select select "6"
